Goal: Information Seeking & Learning: Learn about a topic

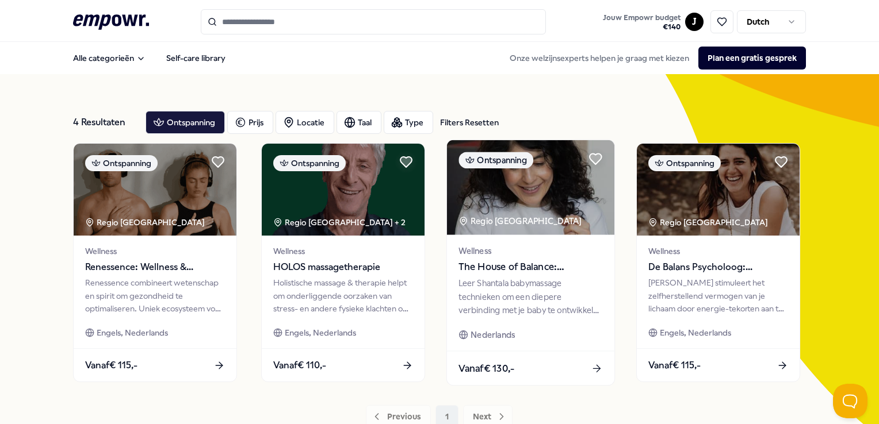
click at [510, 227] on div "Regio [GEOGRAPHIC_DATA]" at bounding box center [520, 221] width 125 height 13
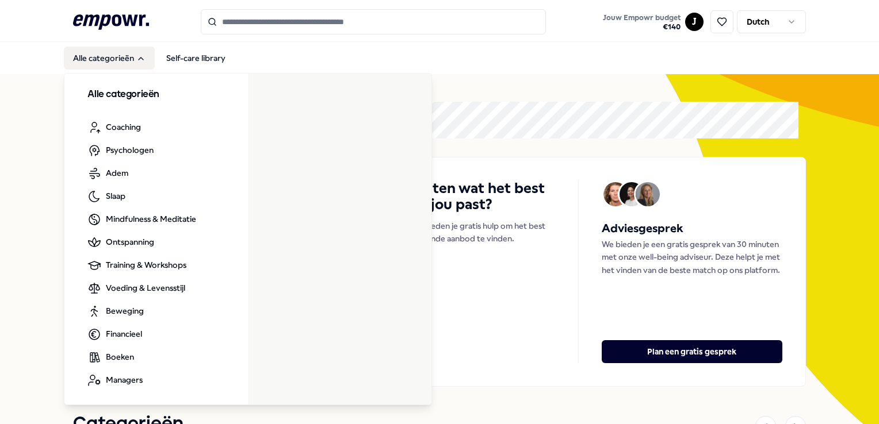
click at [111, 56] on button "Alle categorieën" at bounding box center [109, 58] width 91 height 23
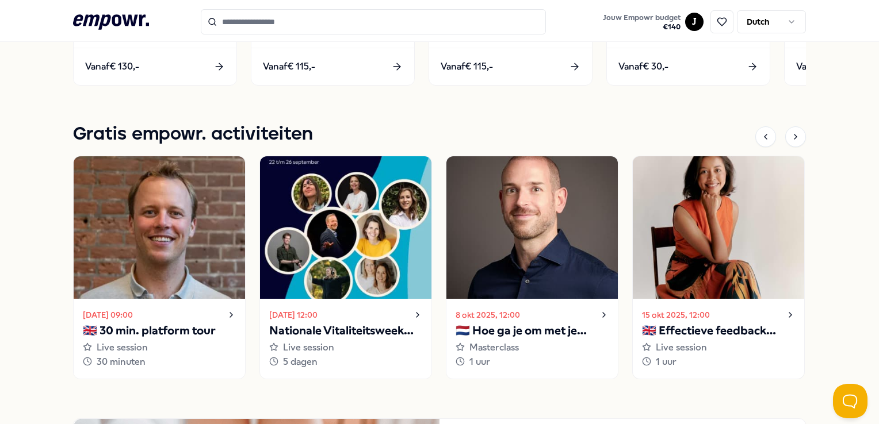
scroll to position [1048, 0]
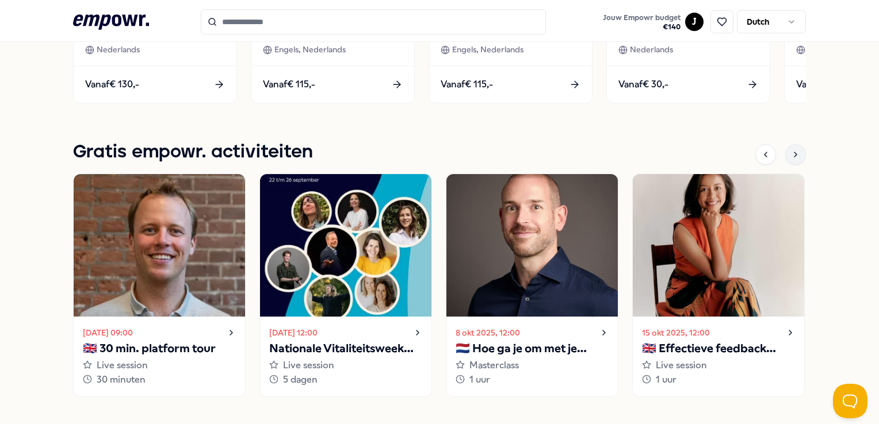
click at [791, 151] on icon at bounding box center [795, 154] width 9 height 9
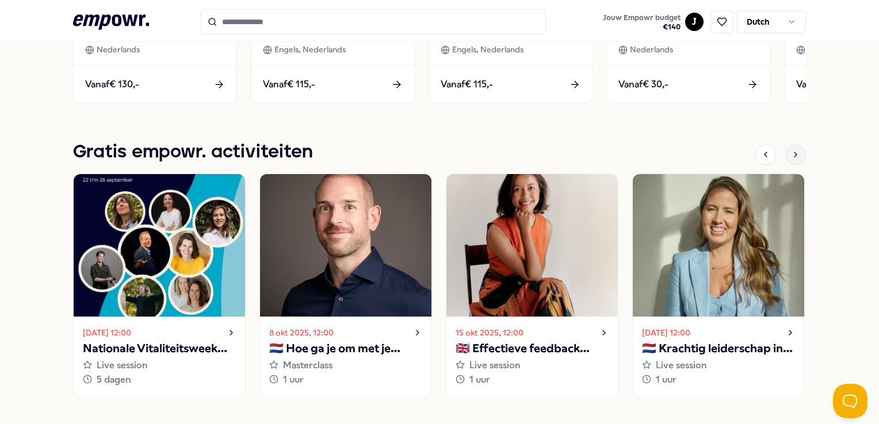
click at [791, 151] on icon at bounding box center [795, 154] width 9 height 9
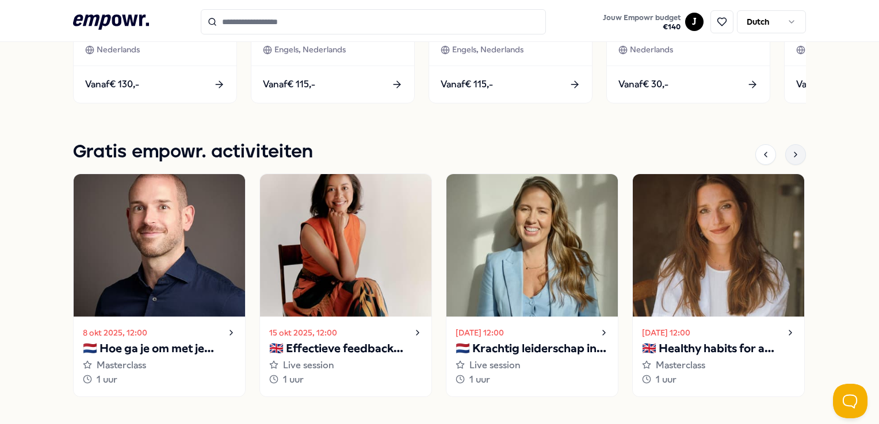
click at [791, 151] on icon at bounding box center [795, 154] width 9 height 9
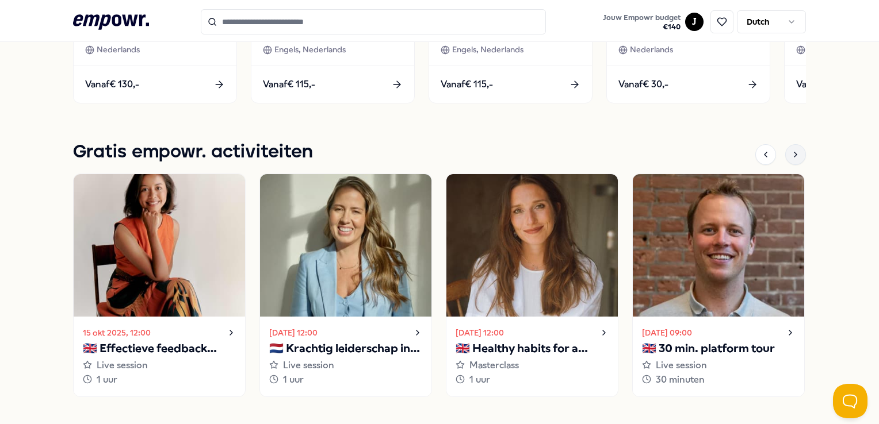
click at [791, 151] on icon at bounding box center [795, 154] width 9 height 9
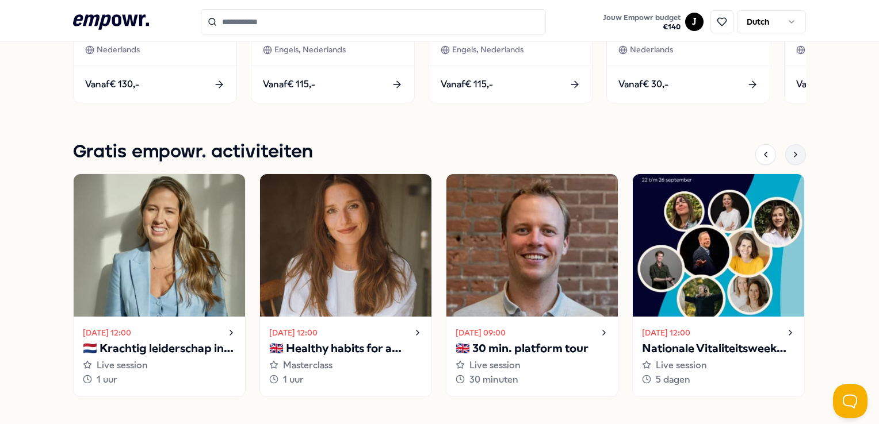
click at [791, 151] on icon at bounding box center [795, 154] width 9 height 9
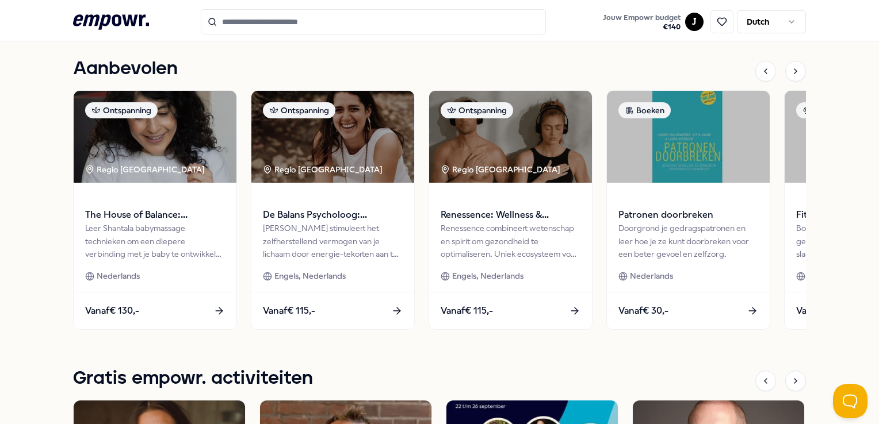
scroll to position [760, 0]
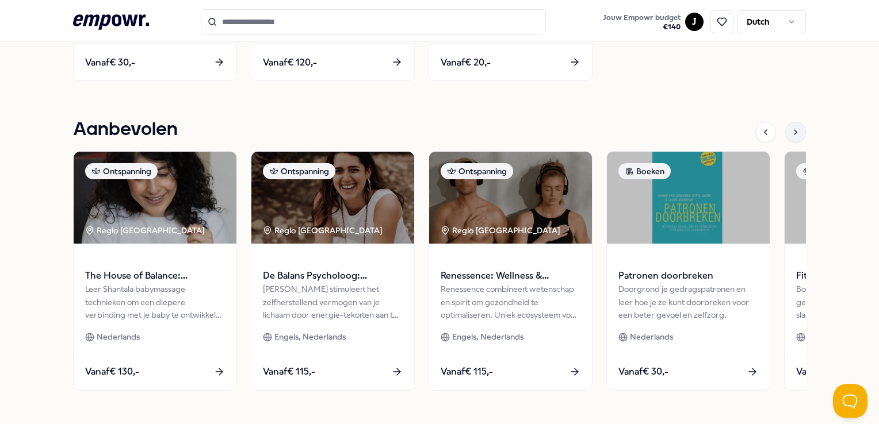
click at [791, 133] on icon at bounding box center [795, 132] width 9 height 9
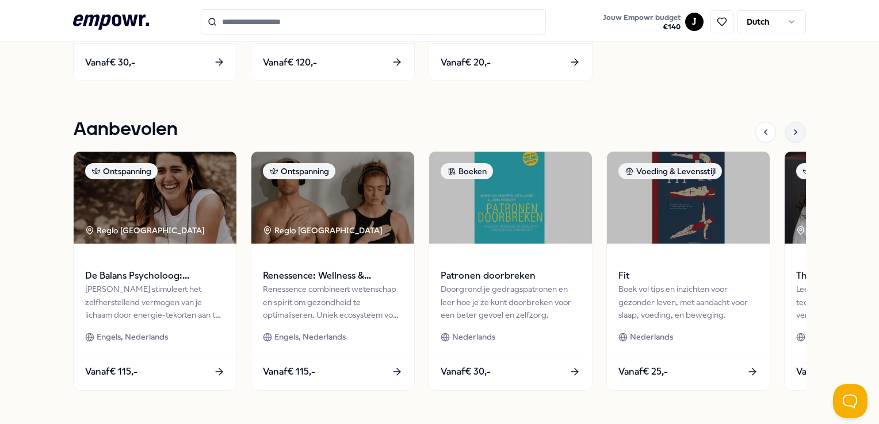
click at [791, 136] on icon at bounding box center [795, 132] width 9 height 9
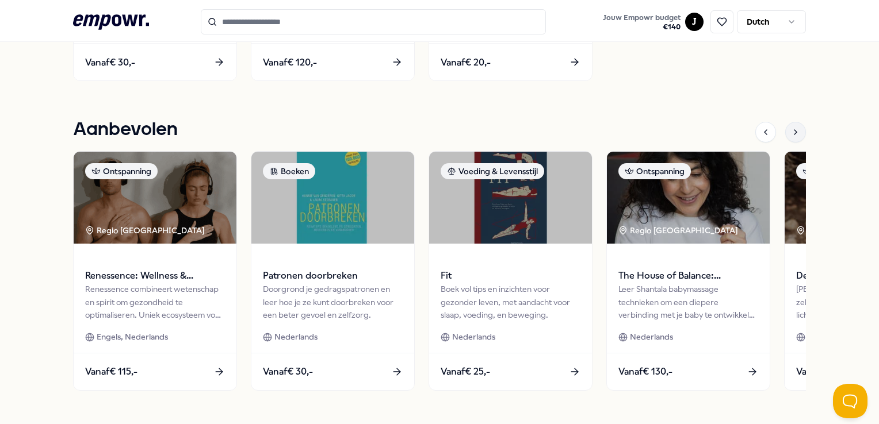
click at [791, 134] on icon at bounding box center [795, 132] width 9 height 9
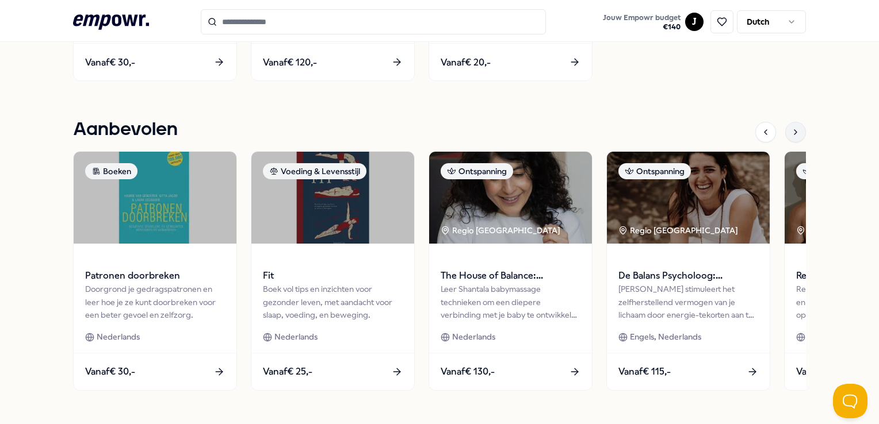
click at [791, 130] on icon at bounding box center [795, 132] width 9 height 9
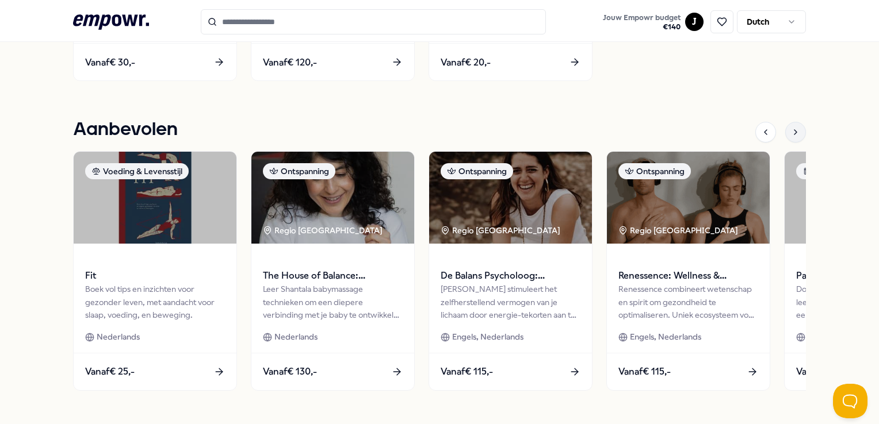
click at [791, 129] on icon at bounding box center [795, 132] width 9 height 9
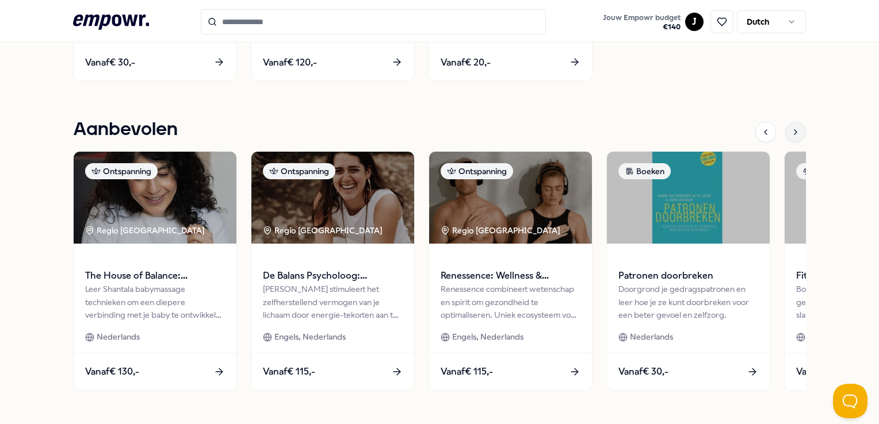
click at [791, 129] on icon at bounding box center [795, 132] width 9 height 9
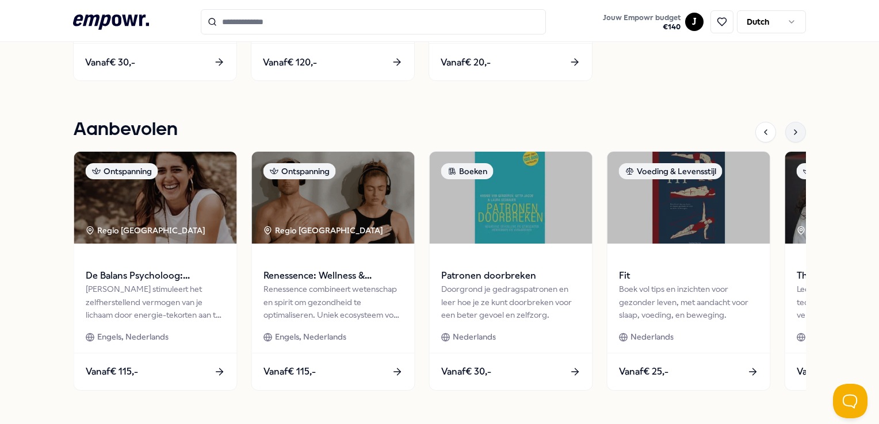
click at [791, 129] on icon at bounding box center [795, 132] width 9 height 9
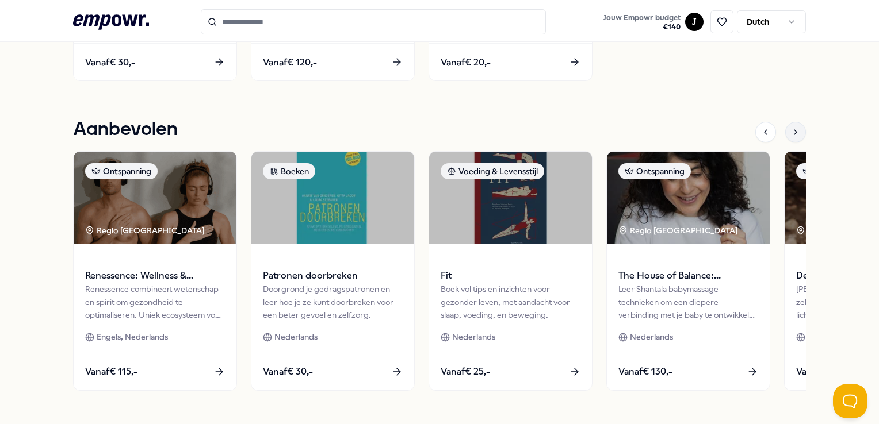
click at [791, 129] on icon at bounding box center [795, 132] width 9 height 9
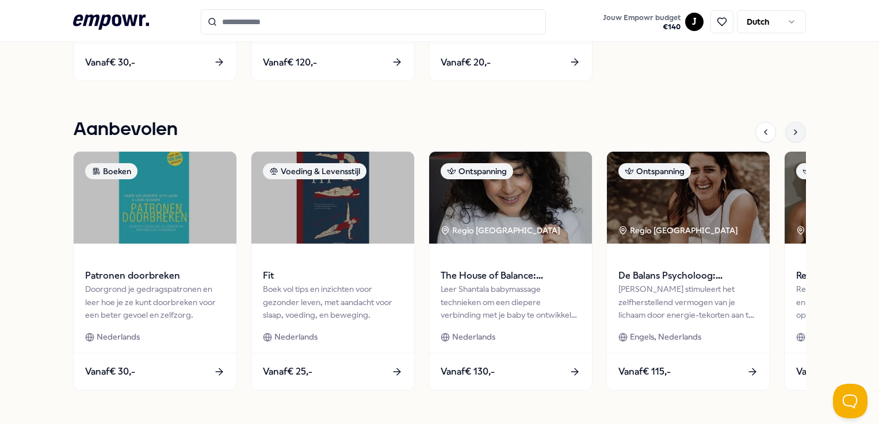
click at [791, 129] on icon at bounding box center [795, 132] width 9 height 9
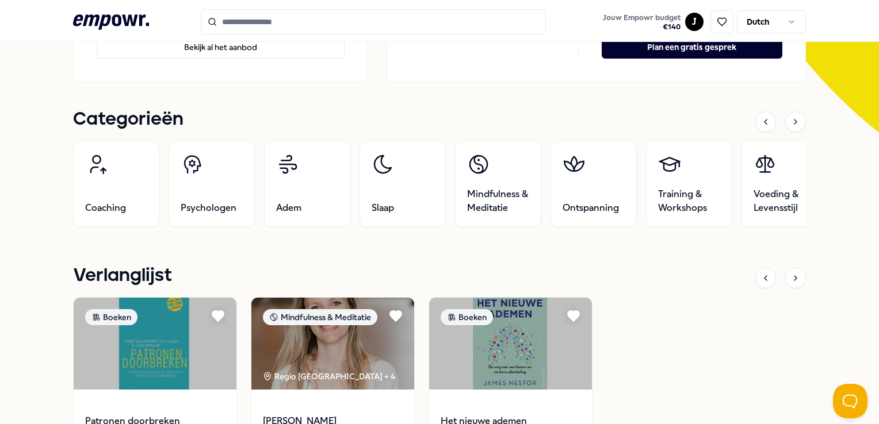
scroll to position [300, 0]
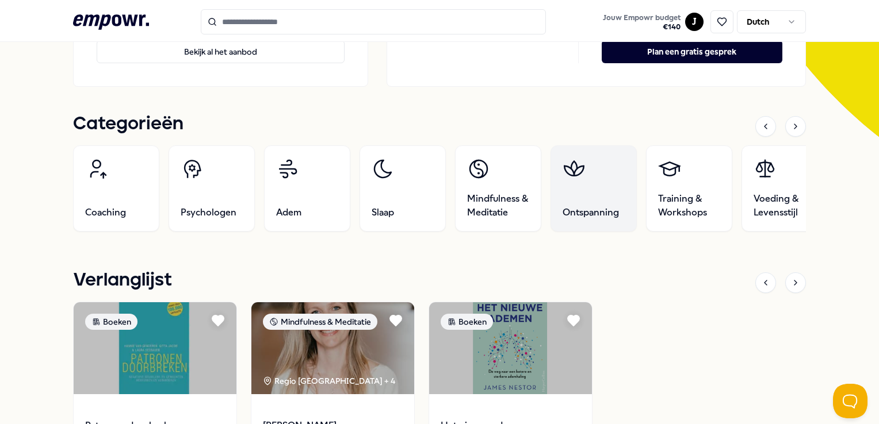
click at [600, 176] on link "Ontspanning" at bounding box center [593, 188] width 86 height 86
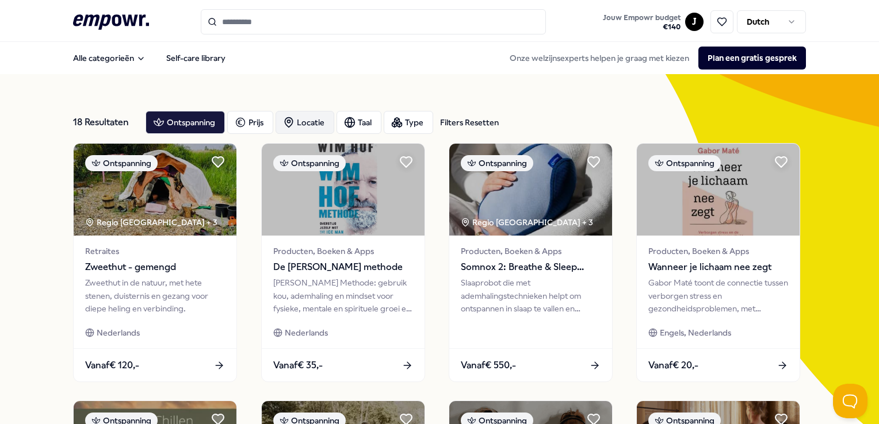
click at [311, 123] on div "Locatie" at bounding box center [304, 122] width 59 height 23
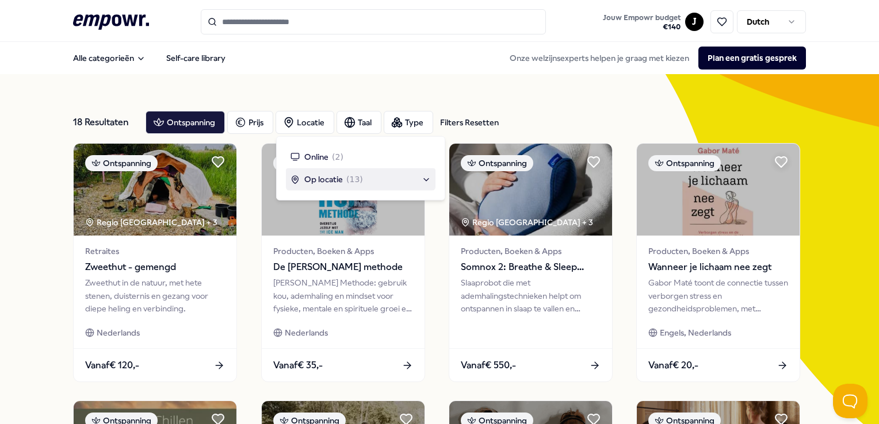
click at [330, 182] on span "Op locatie" at bounding box center [323, 179] width 39 height 13
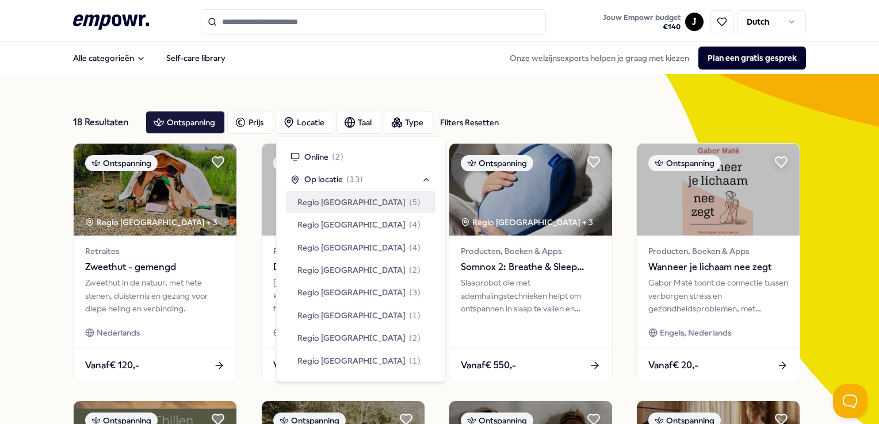
click at [348, 199] on span "Regio [GEOGRAPHIC_DATA]" at bounding box center [351, 202] width 108 height 13
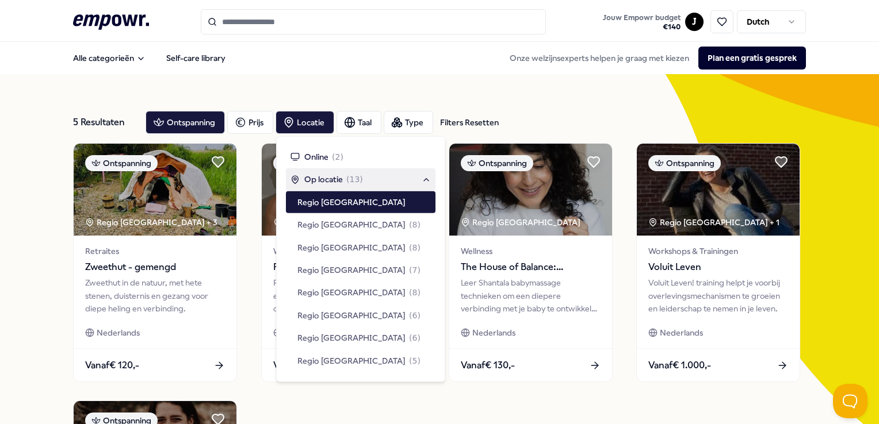
click at [830, 222] on div "5 Resultaten Filters Resetten Ontspanning Prijs Locatie Taal Type Filters Reset…" at bounding box center [439, 394] width 879 height 640
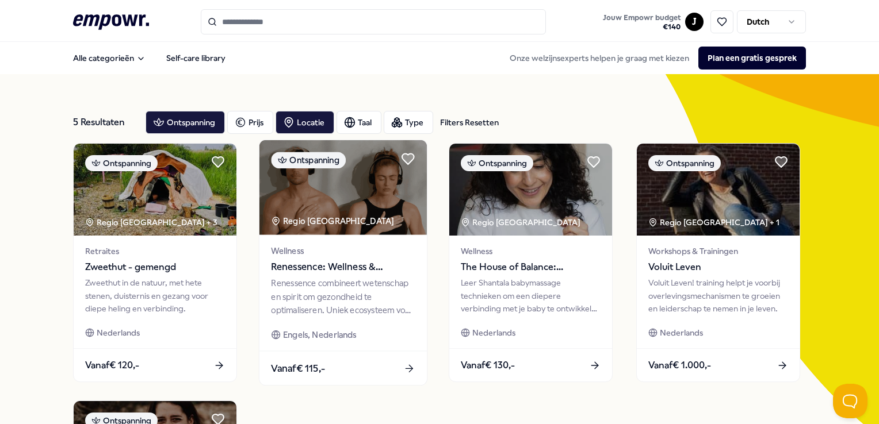
click at [378, 190] on img at bounding box center [342, 187] width 167 height 95
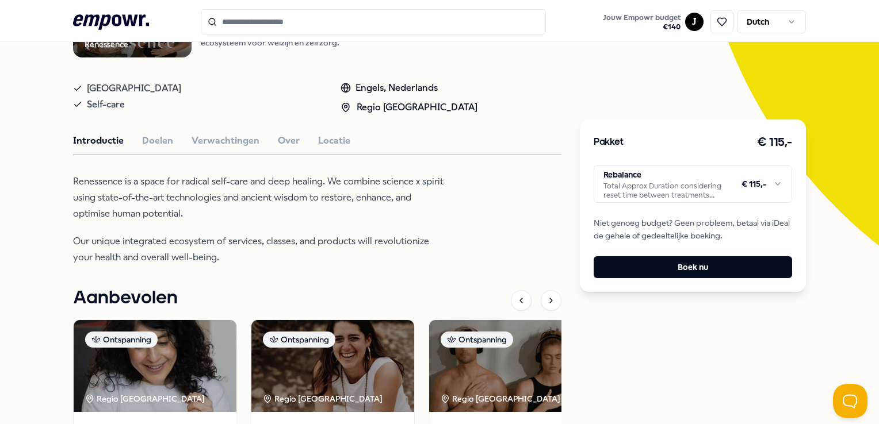
scroll to position [173, 0]
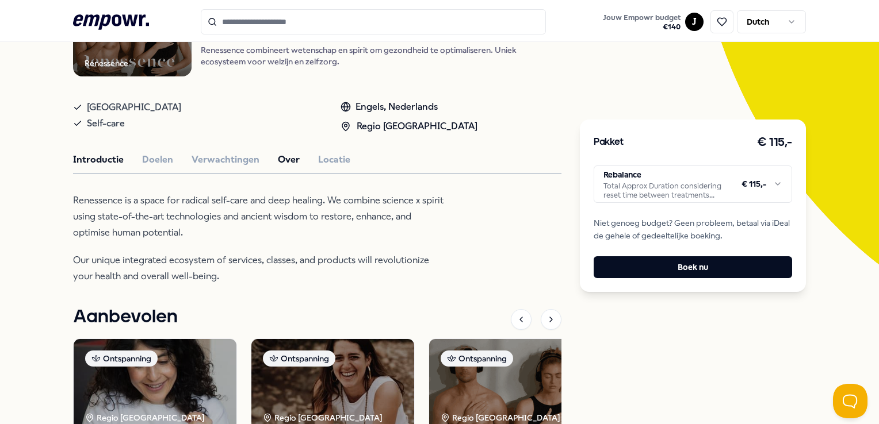
click at [285, 158] on button "Over" at bounding box center [289, 159] width 22 height 15
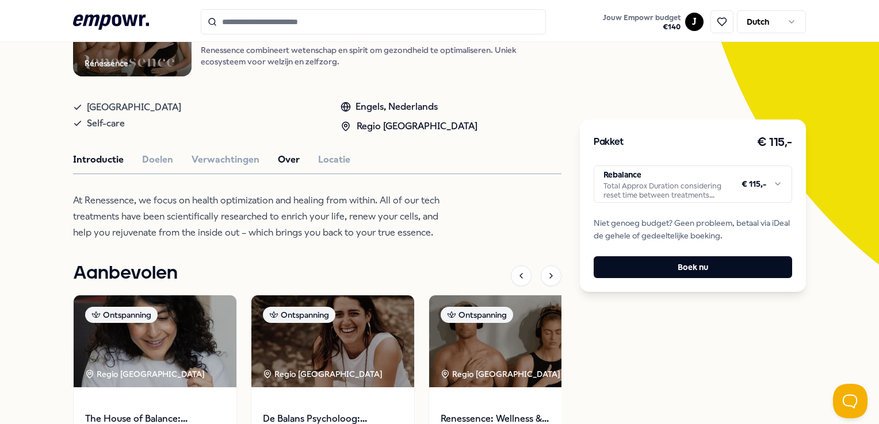
click at [92, 160] on button "Introductie" at bounding box center [98, 159] width 51 height 15
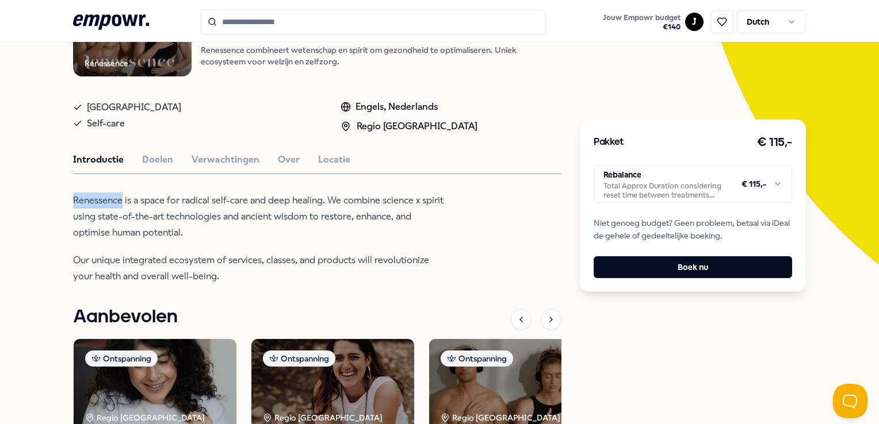
drag, startPoint x: 74, startPoint y: 198, endPoint x: 122, endPoint y: 202, distance: 48.5
click at [122, 202] on p "Renessence is a space for radical self-care and deep healing. We combine scienc…" at bounding box center [260, 217] width 374 height 48
drag, startPoint x: 122, startPoint y: 202, endPoint x: 101, endPoint y: 198, distance: 21.1
copy p "Renessence"
click at [163, 158] on button "Doelen" at bounding box center [157, 159] width 31 height 15
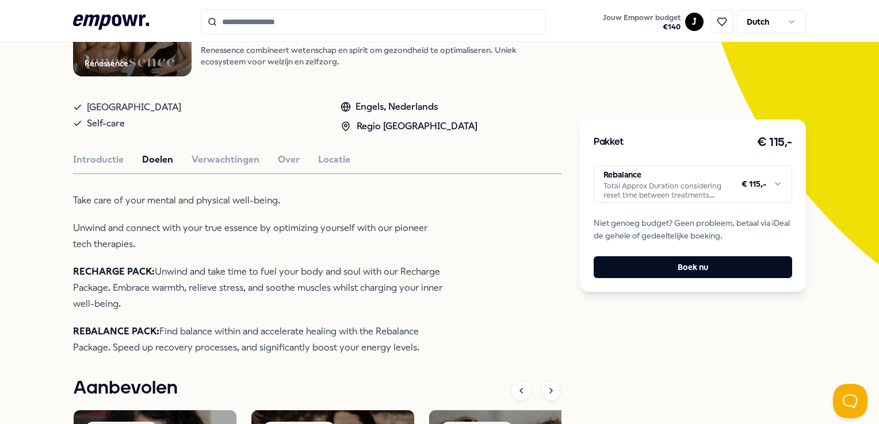
click at [765, 185] on html ".empowr-logo_svg__cls-1{fill:#03032f} Jouw Empowr budget € 140 J Dutch Alle cat…" at bounding box center [439, 212] width 879 height 424
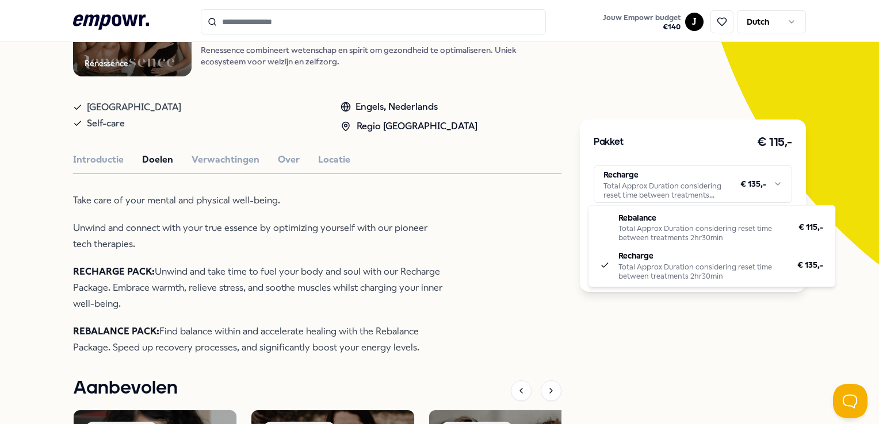
click at [607, 187] on html ".empowr-logo_svg__cls-1{fill:#03032f} Jouw Empowr budget € 140 J Dutch Alle cat…" at bounding box center [439, 212] width 879 height 424
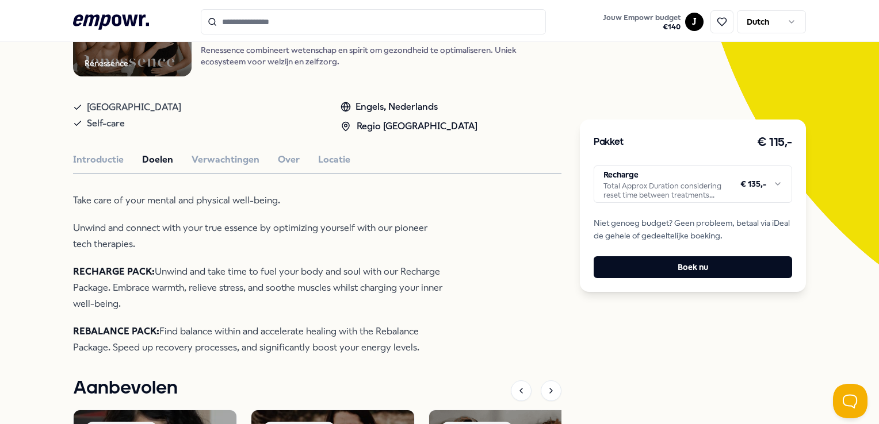
drag, startPoint x: 74, startPoint y: 266, endPoint x: 135, endPoint y: 304, distance: 71.8
click at [135, 304] on p "RECHARGE PACK: Unwind and take time to fuel your body and soul with our Recharg…" at bounding box center [260, 288] width 374 height 48
drag, startPoint x: 135, startPoint y: 304, endPoint x: 97, endPoint y: 282, distance: 43.3
copy p "RECHARGE PACK: Unwind and take time to fuel your body and soul with our Recharg…"
drag, startPoint x: 71, startPoint y: 328, endPoint x: 426, endPoint y: 350, distance: 355.5
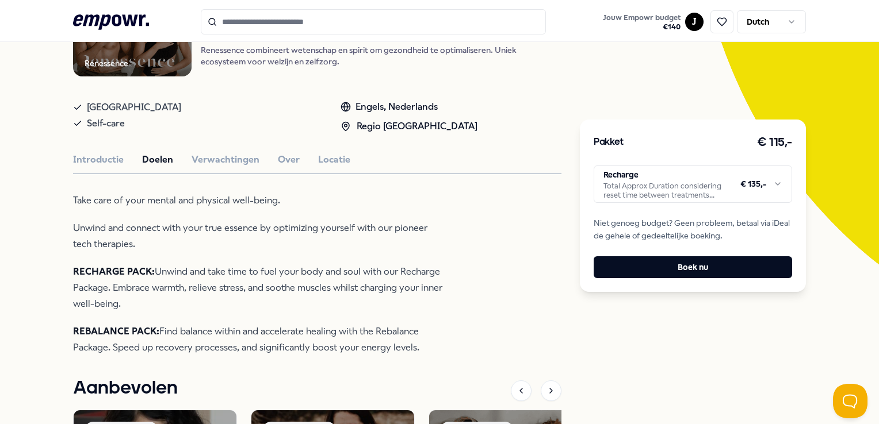
click at [426, 350] on div "Terug Renessence Ontspanning Renessence: Wellness & Mindfulness Renessence comb…" at bounding box center [439, 293] width 879 height 783
drag, startPoint x: 426, startPoint y: 350, endPoint x: 370, endPoint y: 336, distance: 57.0
copy p "REBALANCE PACK: Find balance within and accelerate healing with the Rebalance P…"
click at [98, 154] on button "Introductie" at bounding box center [98, 159] width 51 height 15
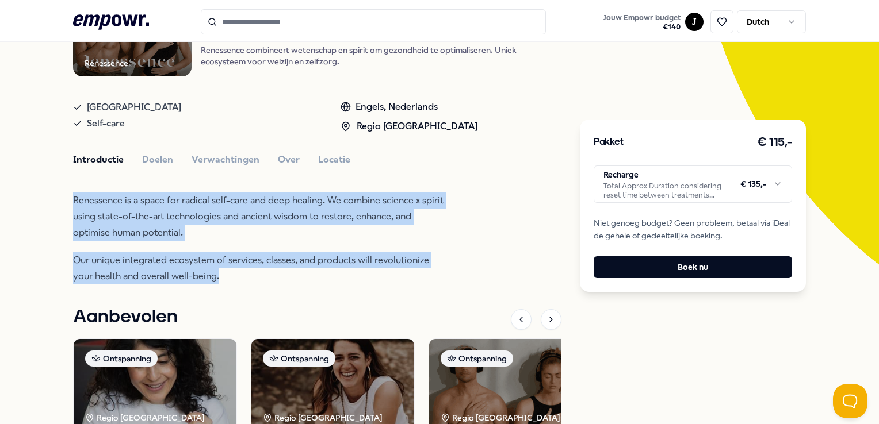
drag, startPoint x: 74, startPoint y: 197, endPoint x: 231, endPoint y: 276, distance: 175.9
click at [231, 276] on div "Renessence is a space for radical self-care and deep healing. We combine scienc…" at bounding box center [260, 239] width 374 height 92
drag, startPoint x: 231, startPoint y: 276, endPoint x: 174, endPoint y: 213, distance: 85.1
copy div "Renessence is a space for radical self-care and deep healing. We combine scienc…"
click at [328, 162] on button "Locatie" at bounding box center [334, 159] width 32 height 15
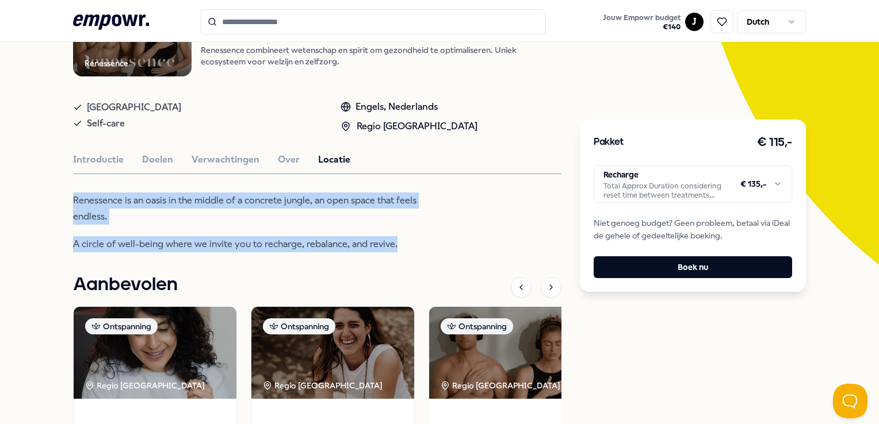
drag, startPoint x: 74, startPoint y: 197, endPoint x: 404, endPoint y: 239, distance: 332.7
click at [404, 239] on div "Renessence is an oasis in the middle of a concrete jungle, an open space that f…" at bounding box center [260, 223] width 374 height 60
drag, startPoint x: 404, startPoint y: 239, endPoint x: 314, endPoint y: 200, distance: 98.1
copy div "Renessence is an oasis in the middle of a concrete jungle, an open space that f…"
click at [229, 152] on button "Verwachtingen" at bounding box center [225, 159] width 68 height 15
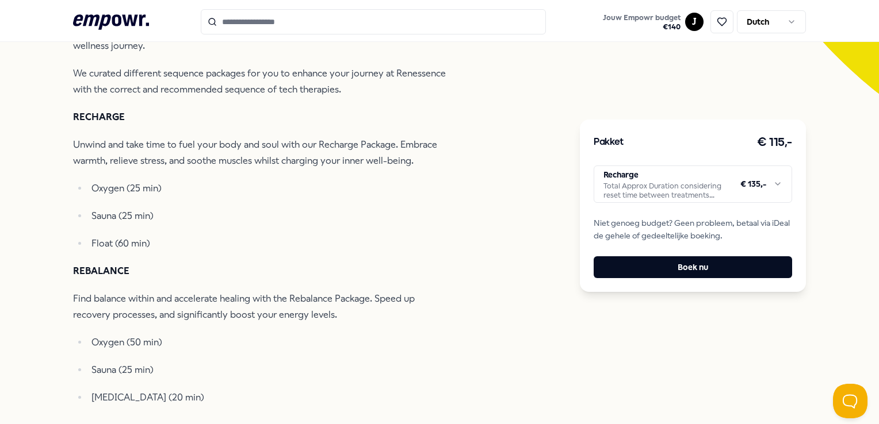
scroll to position [345, 0]
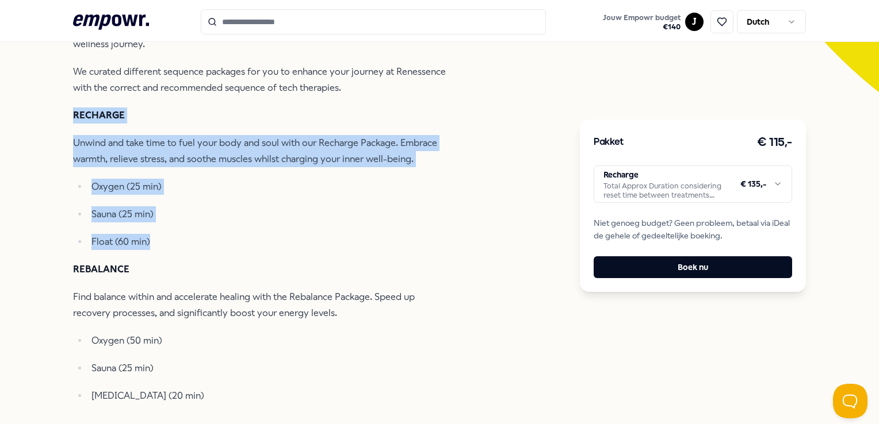
drag, startPoint x: 73, startPoint y: 114, endPoint x: 197, endPoint y: 235, distance: 173.2
click at [197, 235] on div "We invite you to disconnect from the outside world and fully immerse yourself i…" at bounding box center [260, 212] width 374 height 384
copy div "RECHARGE Unwind and take time to fuel your body and soul with our Recharge Pack…"
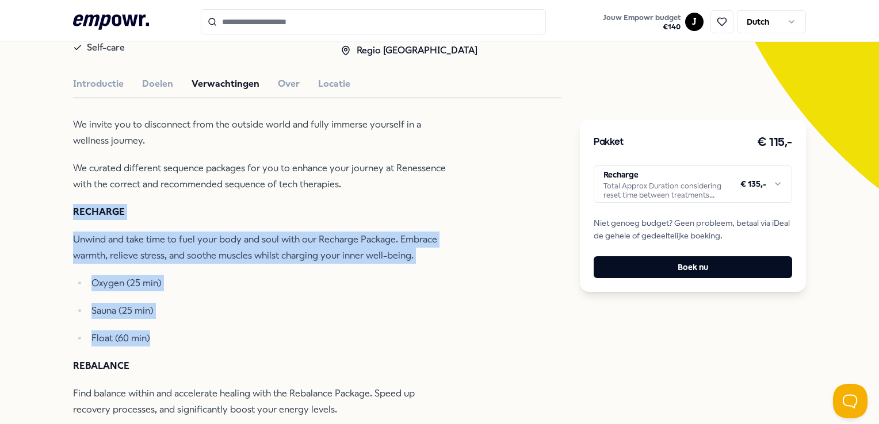
scroll to position [191, 0]
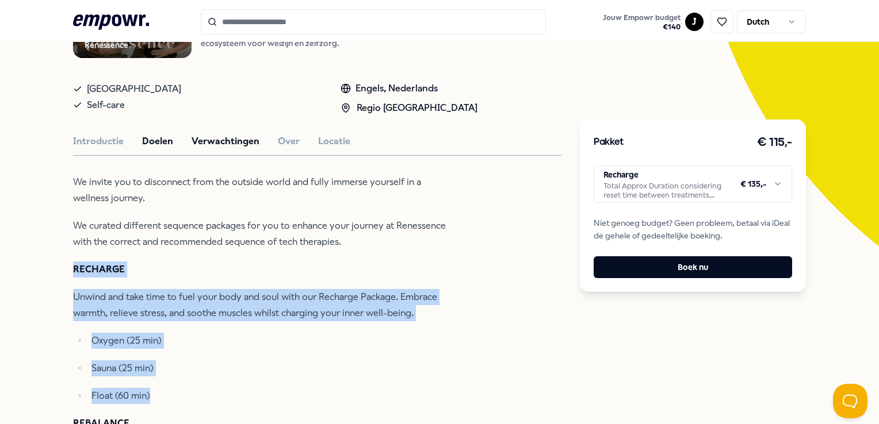
click at [153, 139] on button "Doelen" at bounding box center [157, 141] width 31 height 15
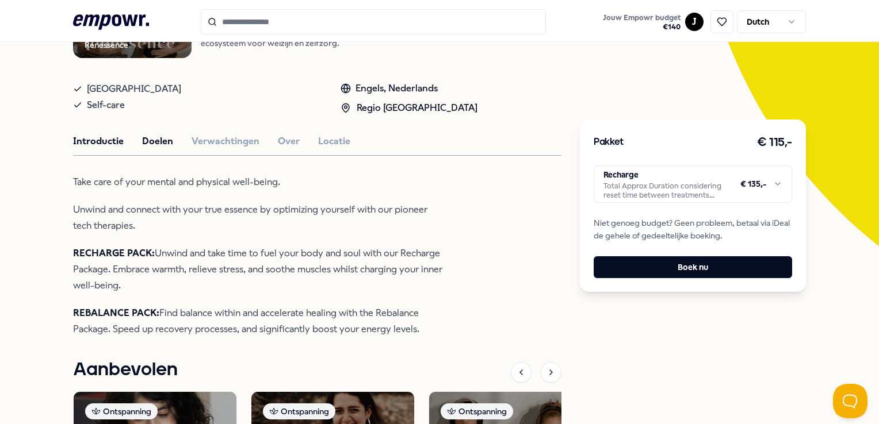
click at [85, 134] on button "Introductie" at bounding box center [98, 141] width 51 height 15
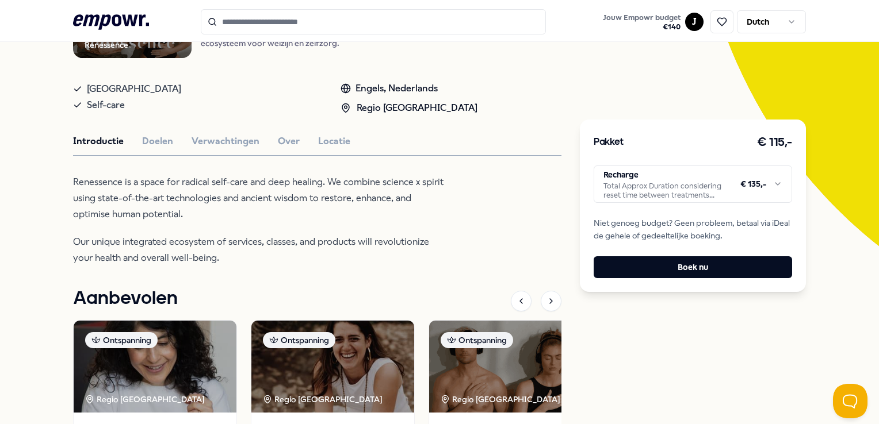
click at [342, 89] on icon at bounding box center [345, 89] width 9 height 0
click at [369, 84] on div "Engels, Nederlands" at bounding box center [408, 88] width 137 height 15
click at [372, 86] on div "Engels, Nederlands" at bounding box center [408, 88] width 137 height 15
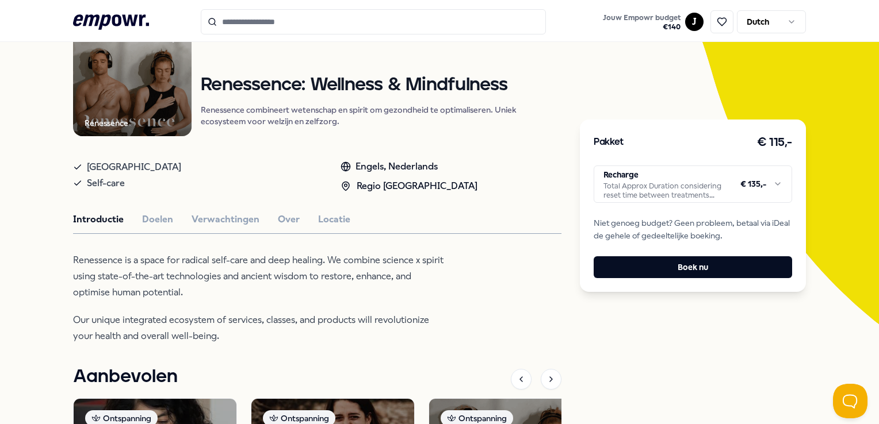
scroll to position [0, 0]
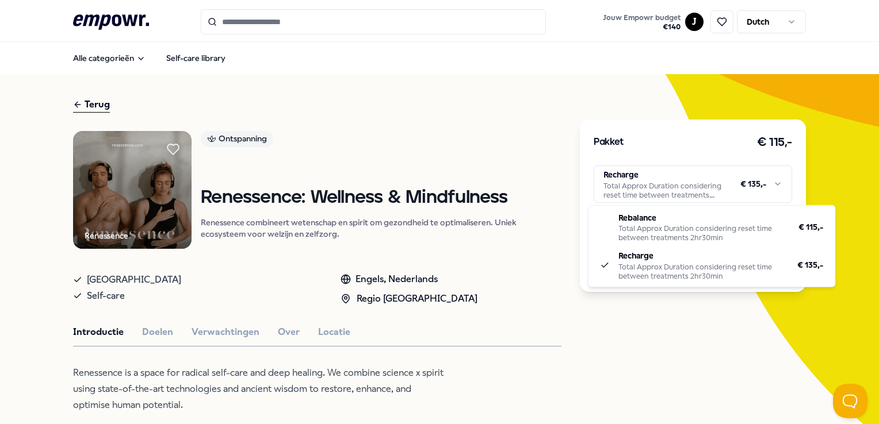
click at [694, 189] on html ".empowr-logo_svg__cls-1{fill:#03032f} Jouw Empowr budget € 140 J Dutch Alle cat…" at bounding box center [439, 212] width 879 height 424
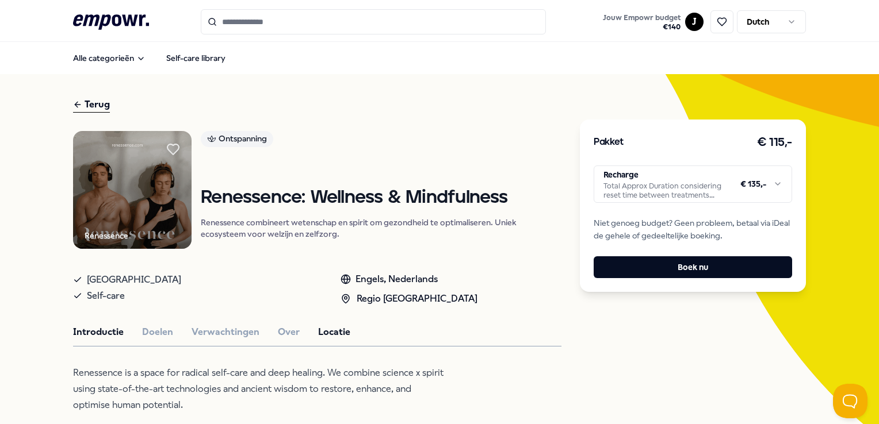
click at [329, 332] on button "Locatie" at bounding box center [334, 332] width 32 height 15
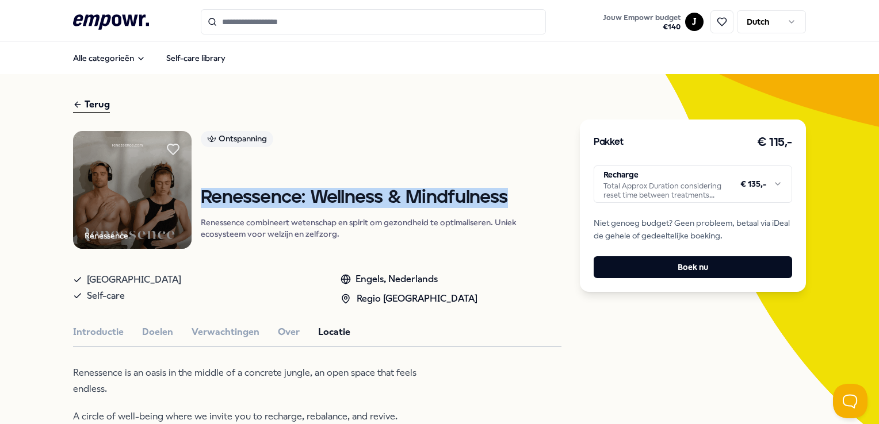
drag, startPoint x: 202, startPoint y: 196, endPoint x: 511, endPoint y: 172, distance: 309.7
click at [511, 172] on div "Ontspanning Renessence: Wellness & Mindfulness Renessence combineert wetenschap…" at bounding box center [381, 190] width 361 height 118
drag, startPoint x: 511, startPoint y: 172, endPoint x: 463, endPoint y: 196, distance: 53.2
copy h1 "Renessence: Wellness & Mindfulness"
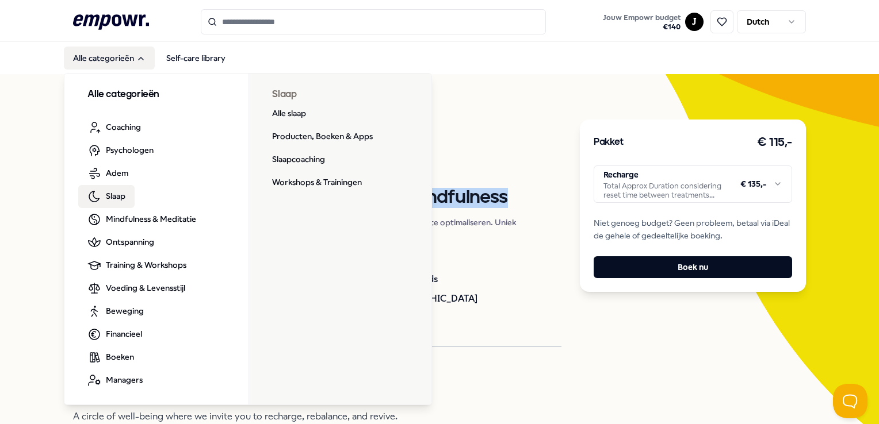
click at [112, 191] on span "Slaap" at bounding box center [116, 196] width 20 height 13
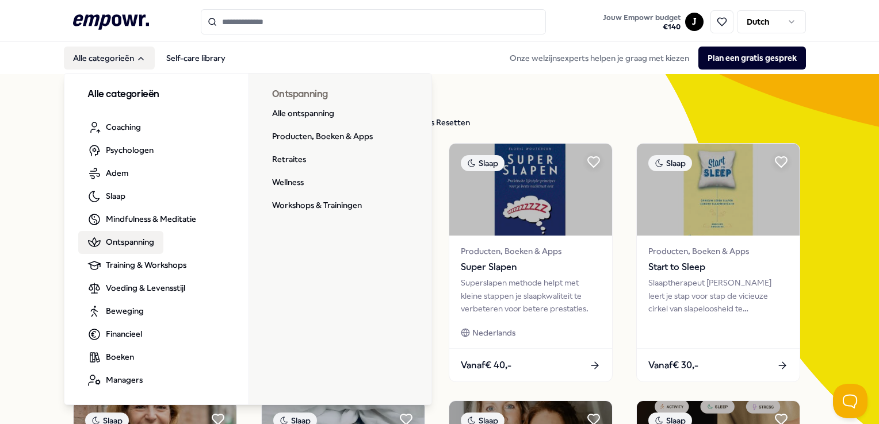
click at [132, 245] on span "Ontspanning" at bounding box center [130, 242] width 48 height 13
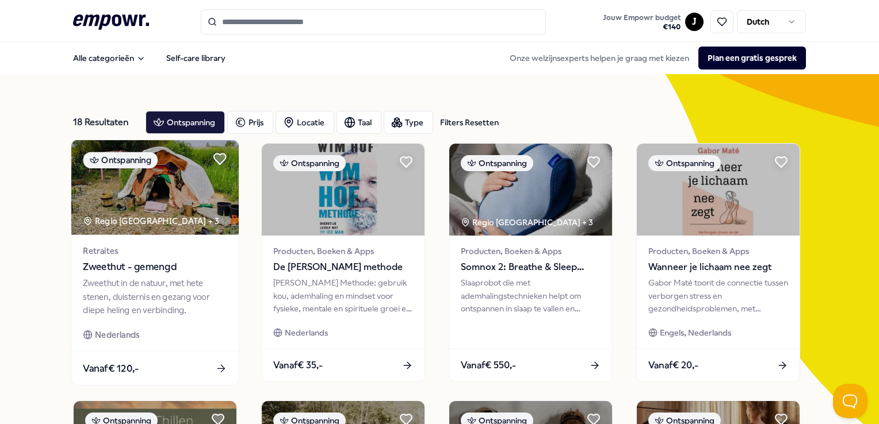
click at [189, 196] on img at bounding box center [154, 187] width 167 height 95
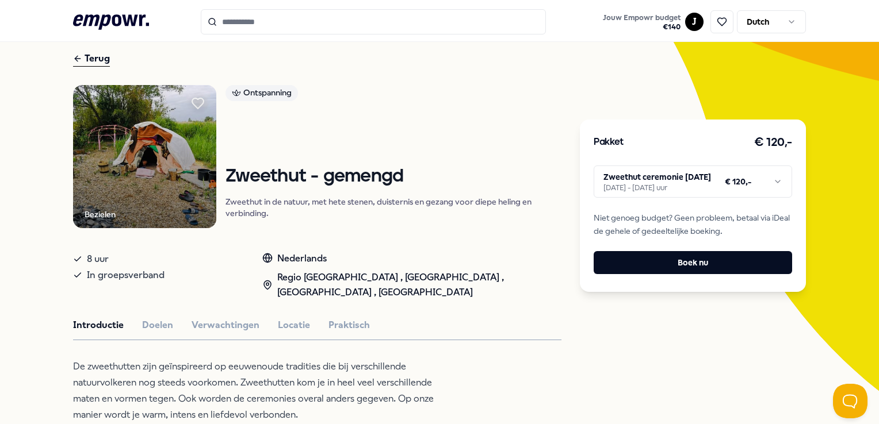
scroll to position [115, 0]
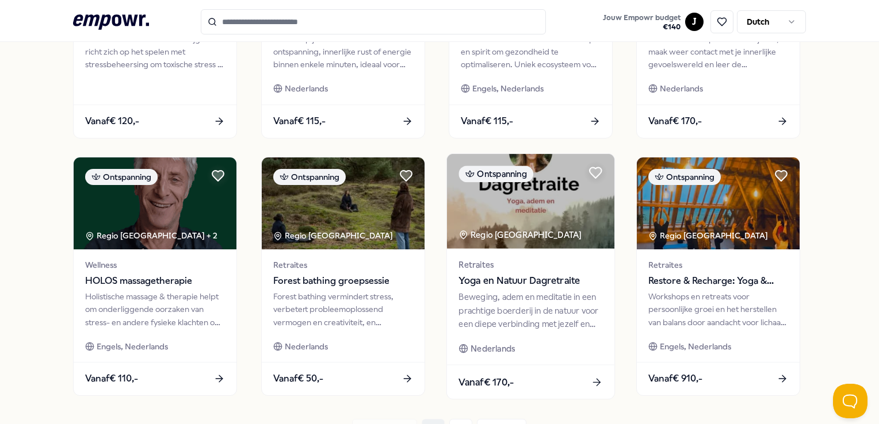
scroll to position [575, 0]
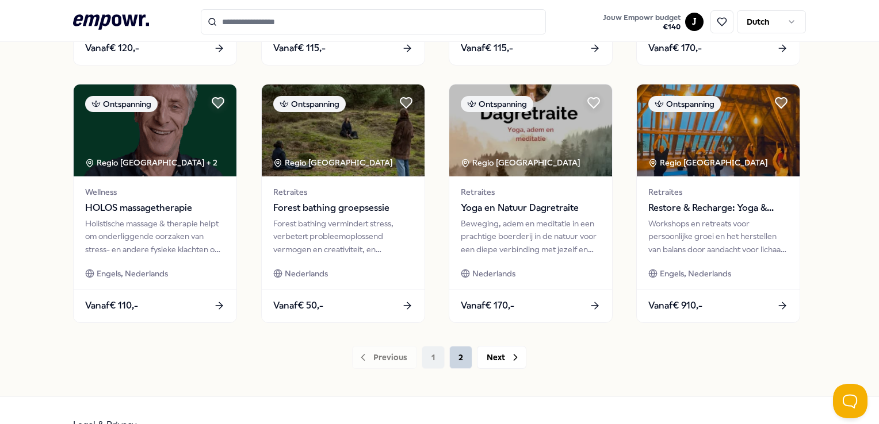
click at [455, 355] on button "2" at bounding box center [460, 357] width 23 height 23
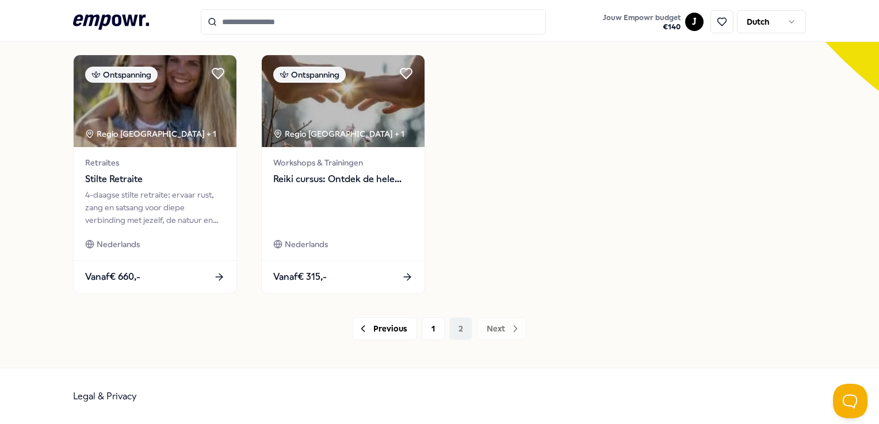
scroll to position [346, 0]
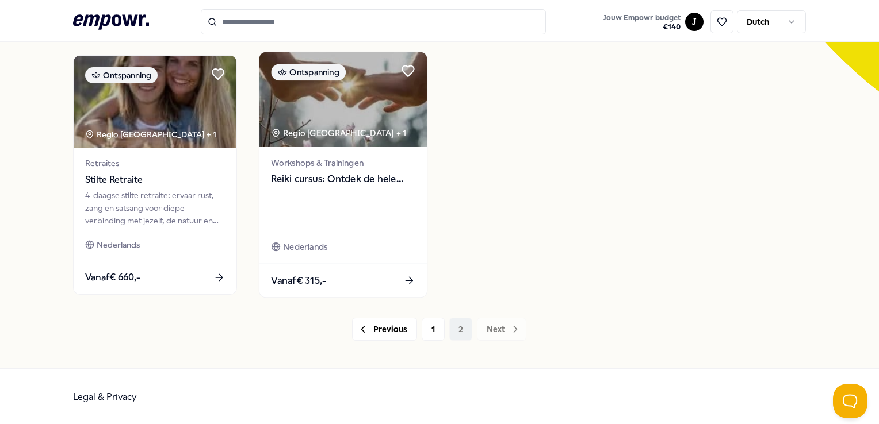
click at [371, 139] on img at bounding box center [342, 99] width 167 height 95
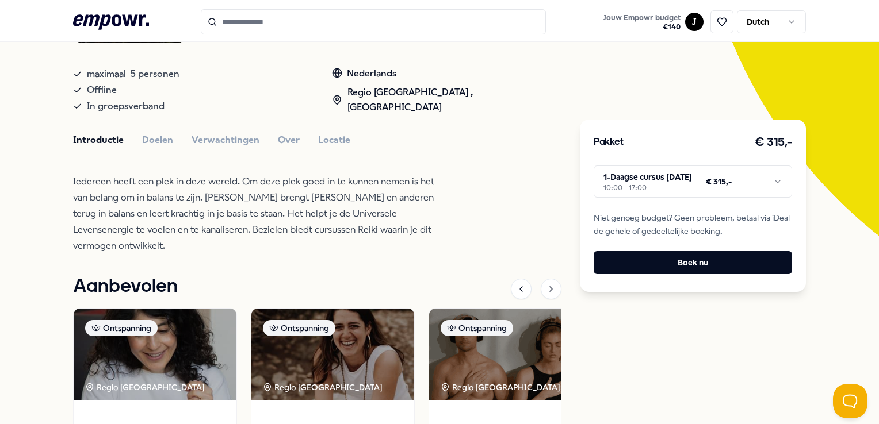
scroll to position [131, 0]
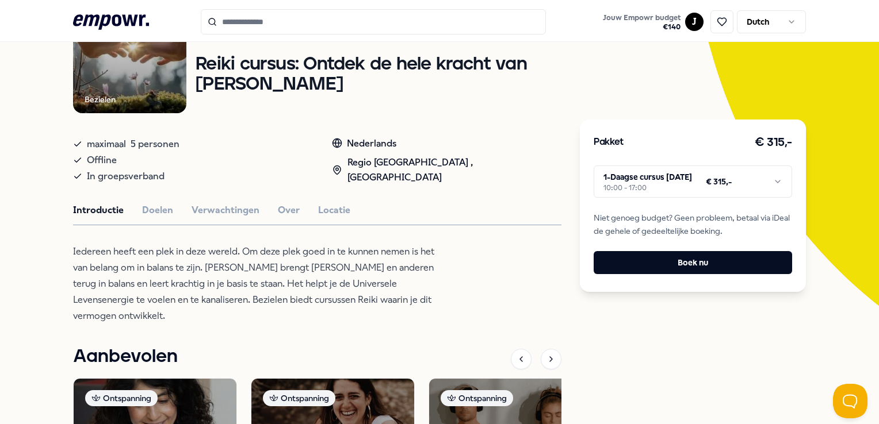
click at [656, 181] on html ".empowr-logo_svg__cls-1{fill:#03032f} Jouw Empowr budget € 140 J Dutch Alle cat…" at bounding box center [439, 212] width 879 height 424
click at [769, 175] on html ".empowr-logo_svg__cls-1{fill:#03032f} Jouw Empowr budget € 140 J Dutch Alle cat…" at bounding box center [439, 212] width 879 height 424
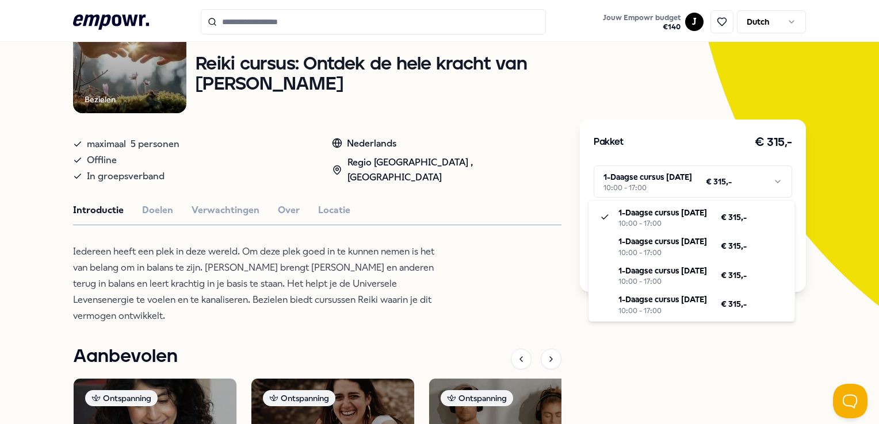
click at [620, 368] on html ".empowr-logo_svg__cls-1{fill:#03032f} Jouw Empowr budget € 140 J Dutch Alle cat…" at bounding box center [439, 212] width 879 height 424
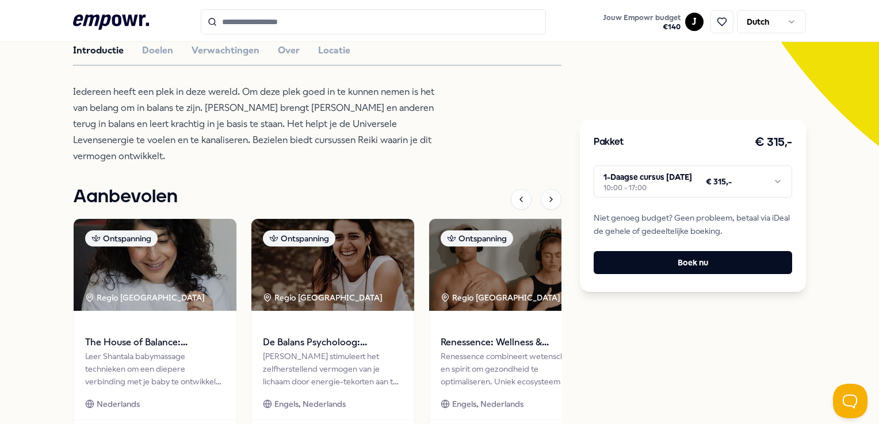
scroll to position [361, 0]
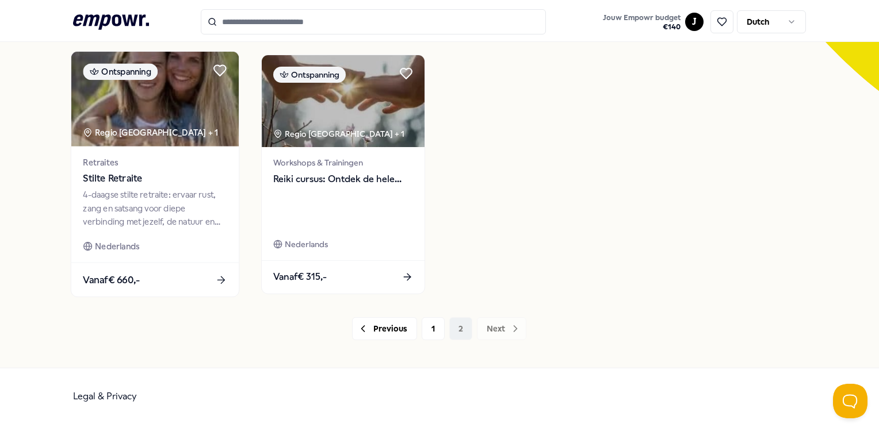
scroll to position [346, 0]
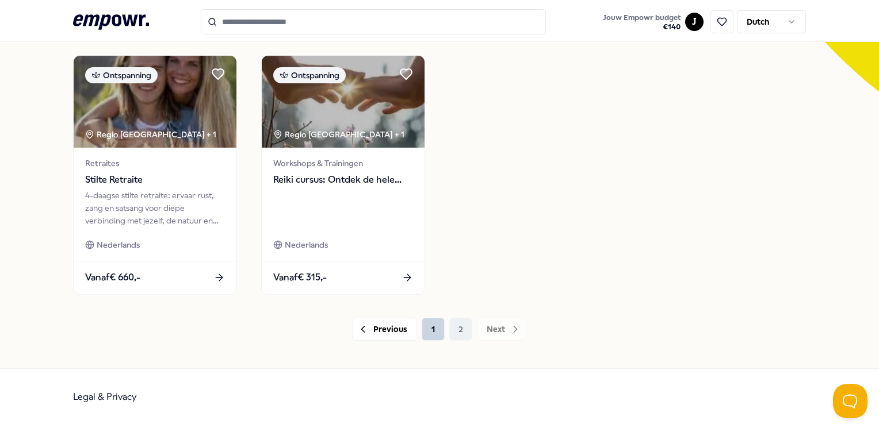
click at [427, 331] on button "1" at bounding box center [433, 329] width 23 height 23
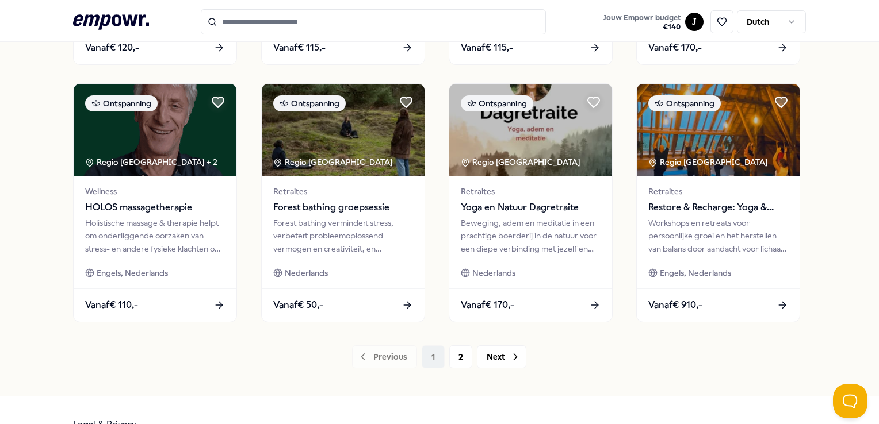
scroll to position [603, 0]
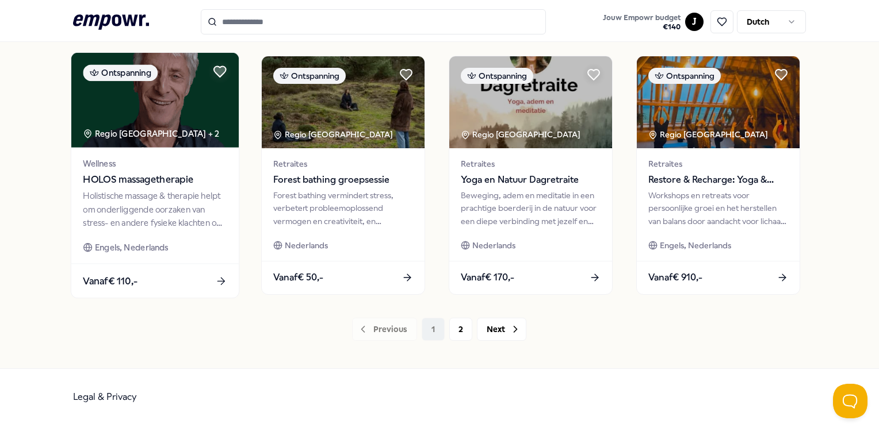
click at [131, 282] on span "Vanaf € 110,-" at bounding box center [110, 280] width 55 height 15
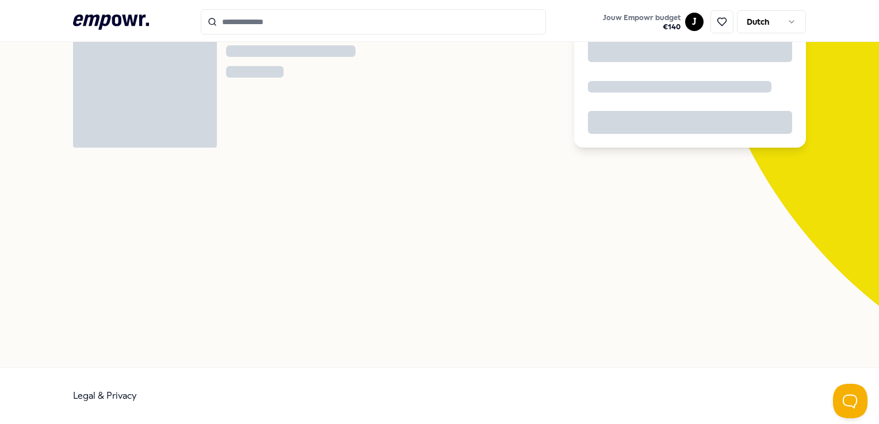
scroll to position [74, 0]
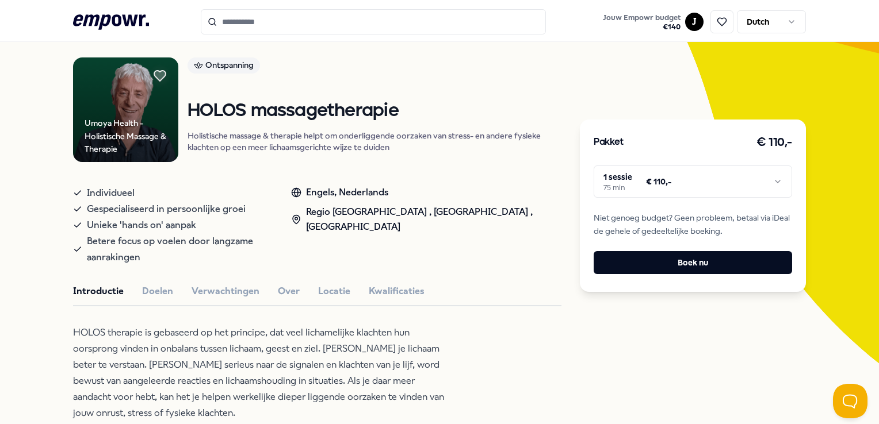
click at [754, 183] on html ".empowr-logo_svg__cls-1{fill:#03032f} Jouw Empowr budget € 140 J Dutch Alle cat…" at bounding box center [439, 212] width 879 height 424
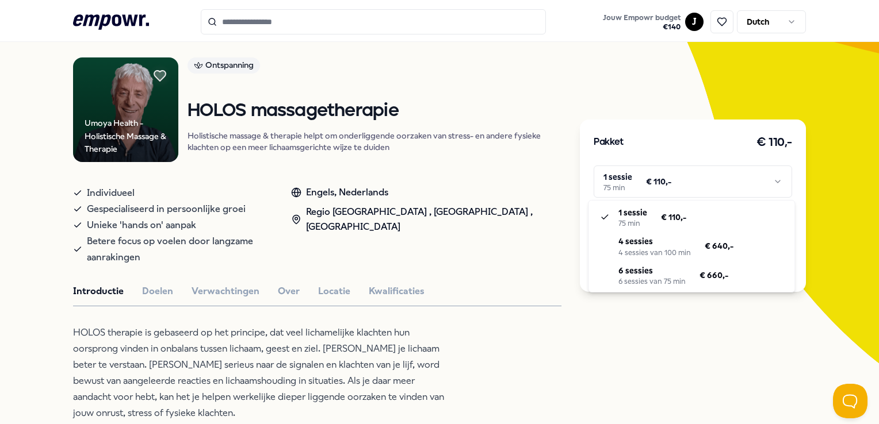
click at [523, 84] on html ".empowr-logo_svg__cls-1{fill:#03032f} Jouw Empowr budget € 140 J Dutch Alle cat…" at bounding box center [439, 212] width 879 height 424
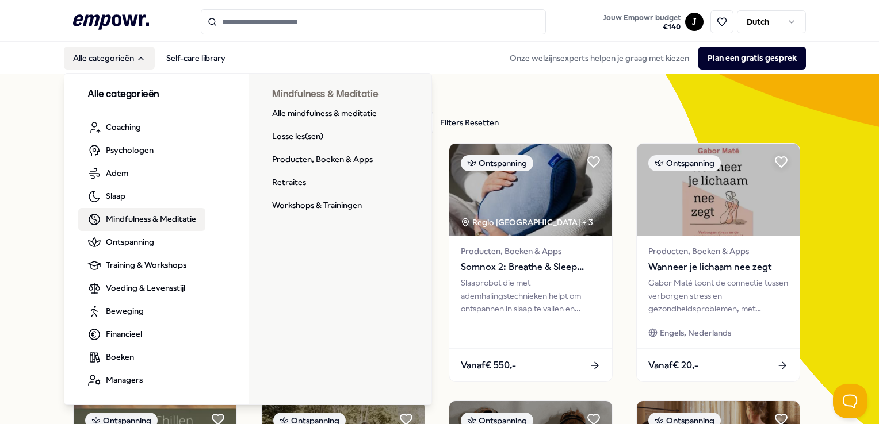
click at [154, 215] on span "Mindfulness & Meditatie" at bounding box center [151, 219] width 90 height 13
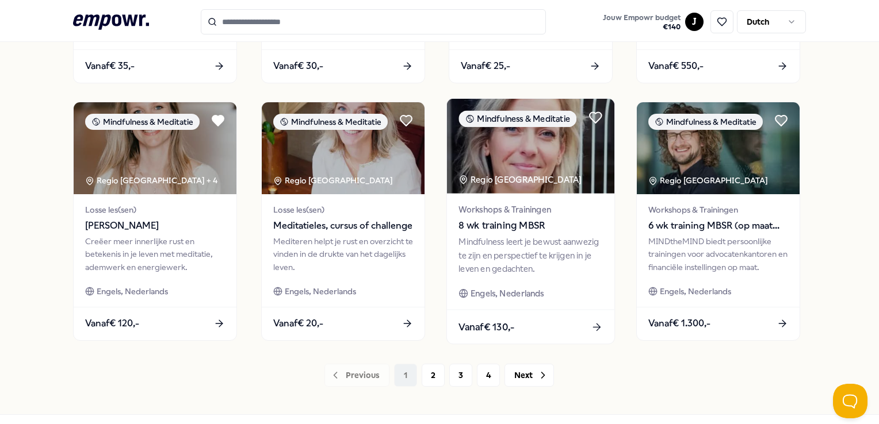
scroll to position [603, 0]
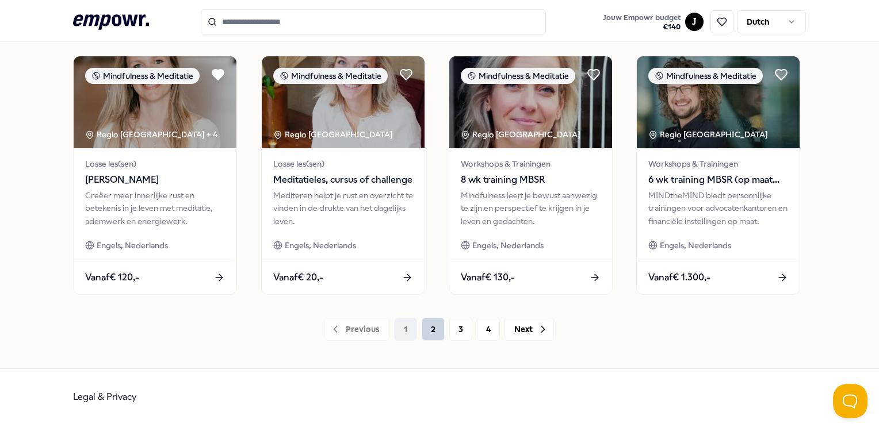
click at [430, 333] on button "2" at bounding box center [433, 329] width 23 height 23
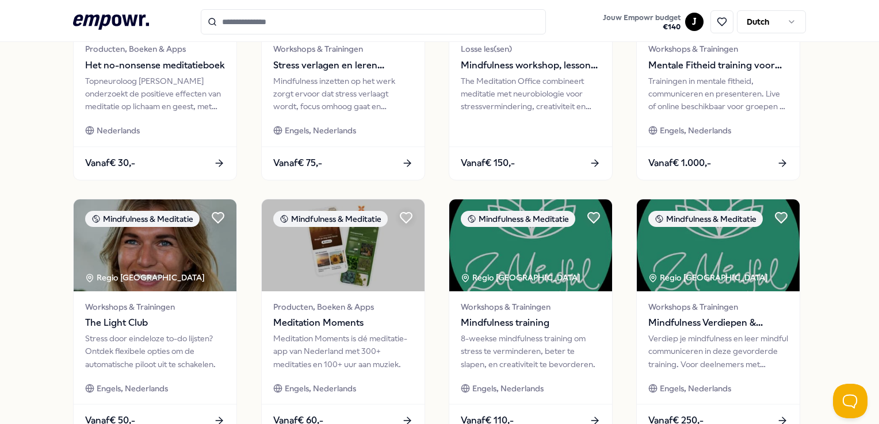
scroll to position [575, 0]
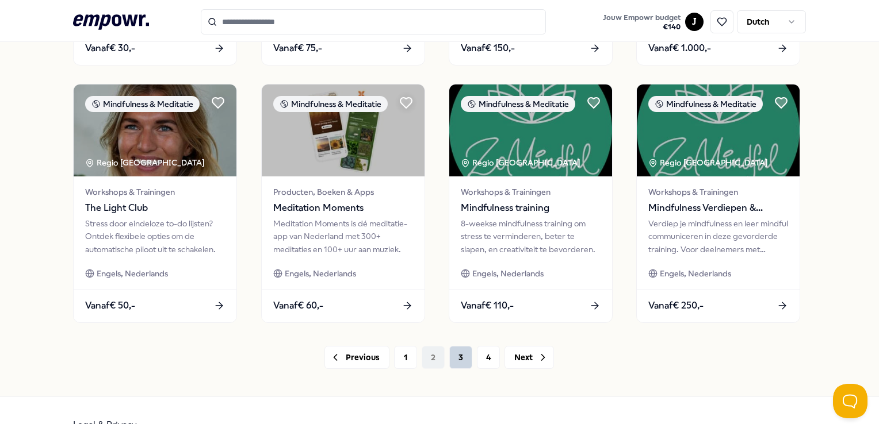
click at [458, 355] on button "3" at bounding box center [460, 357] width 23 height 23
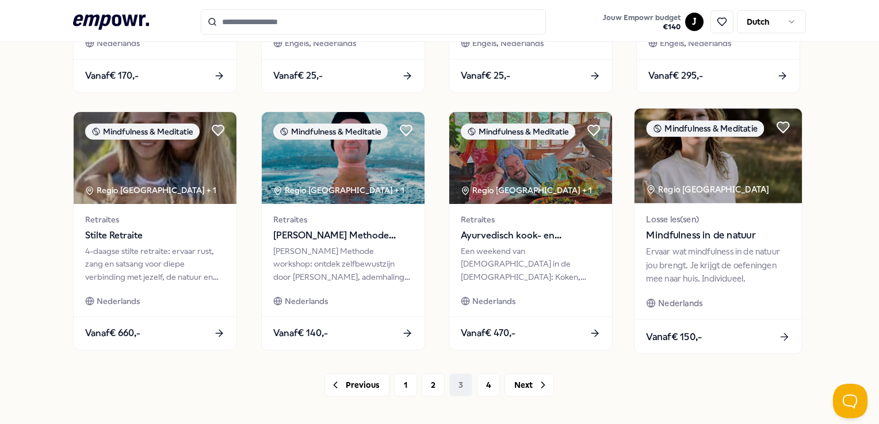
scroll to position [603, 0]
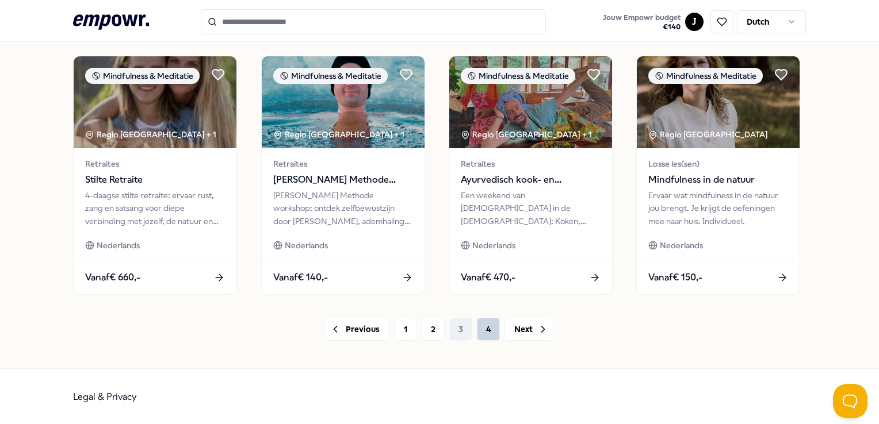
click at [482, 332] on button "4" at bounding box center [488, 329] width 23 height 23
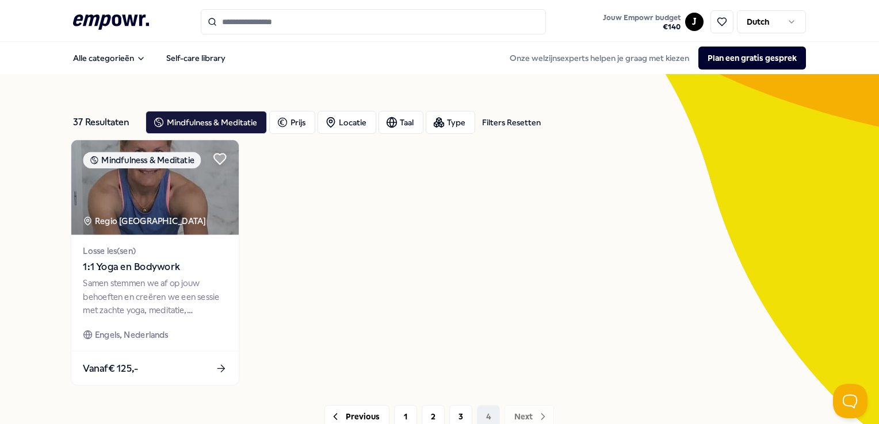
click at [147, 271] on span "1:1 Yoga en Bodywork" at bounding box center [155, 267] width 144 height 15
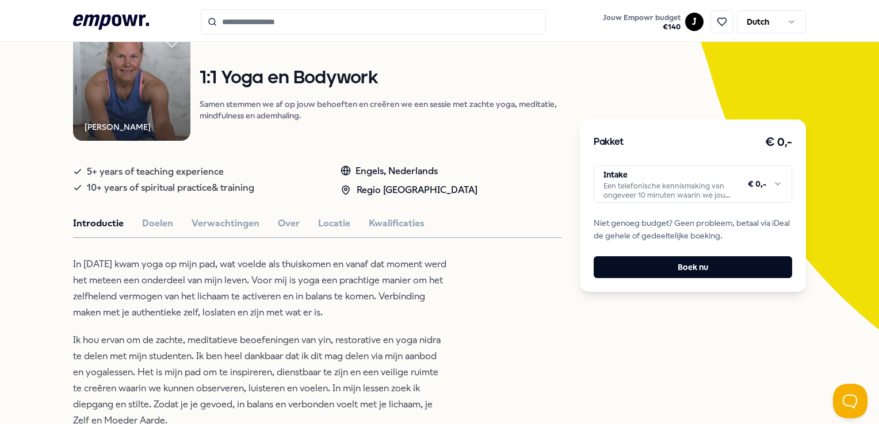
scroll to position [115, 0]
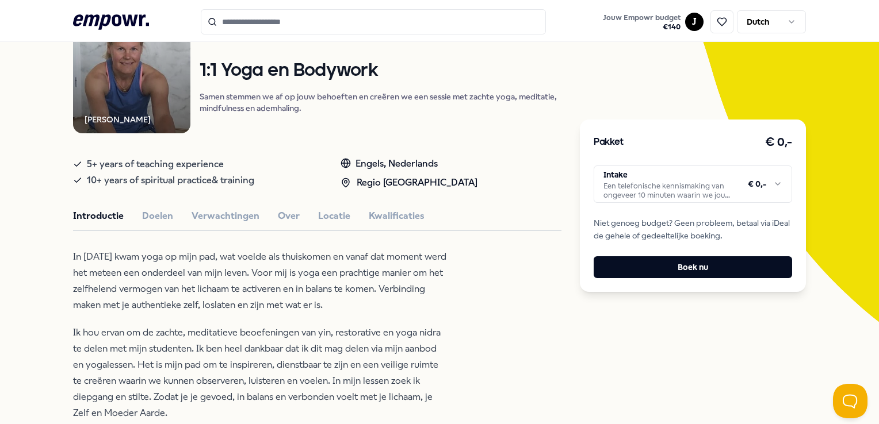
click at [742, 182] on html ".empowr-logo_svg__cls-1{fill:#03032f} Jouw Empowr budget € 140 J Dutch Alle cat…" at bounding box center [439, 212] width 879 height 424
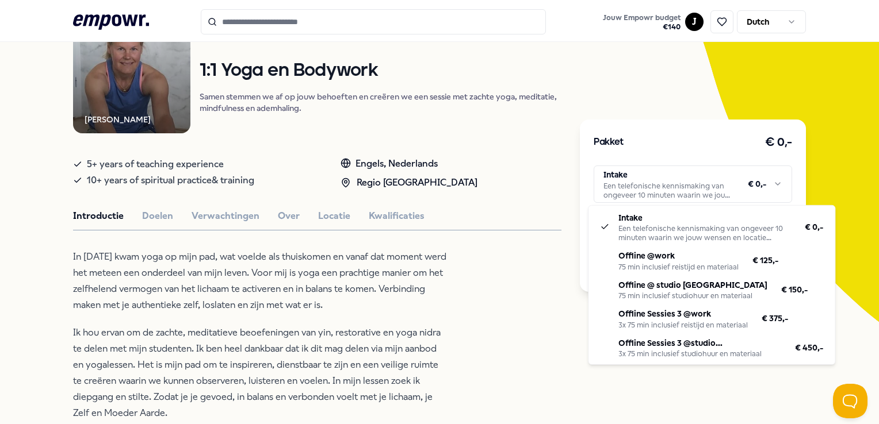
click at [674, 67] on html ".empowr-logo_svg__cls-1{fill:#03032f} Jouw Empowr budget € 140 J Dutch Alle cat…" at bounding box center [439, 212] width 879 height 424
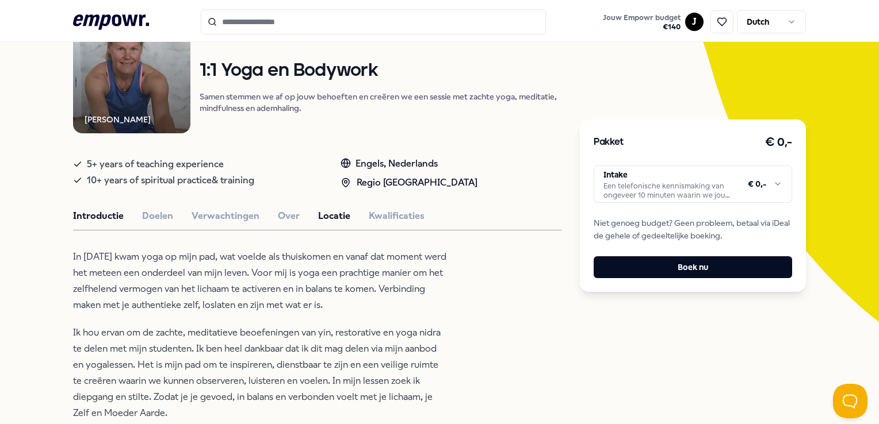
click at [331, 214] on button "Locatie" at bounding box center [334, 216] width 32 height 15
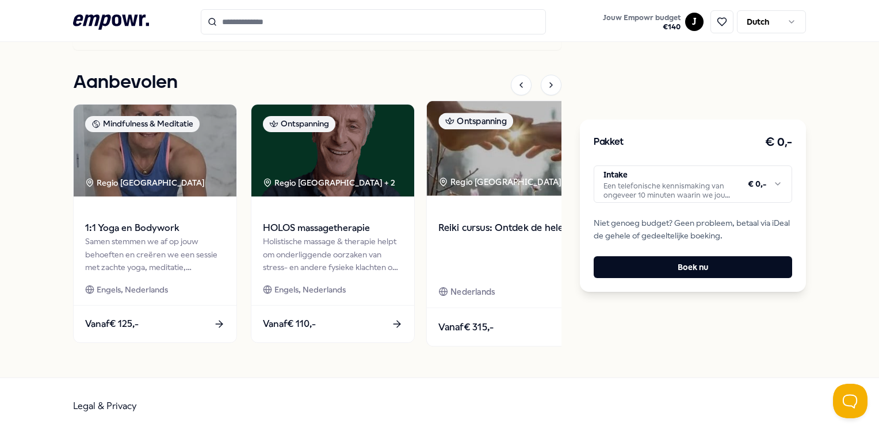
scroll to position [776, 0]
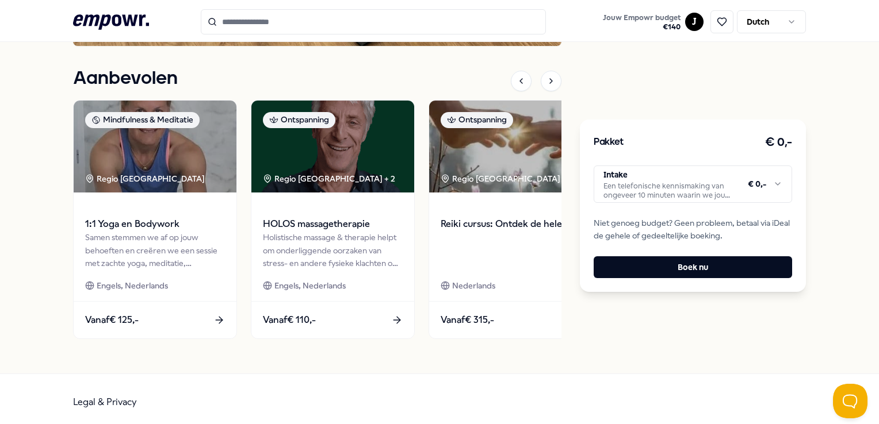
scroll to position [88, 0]
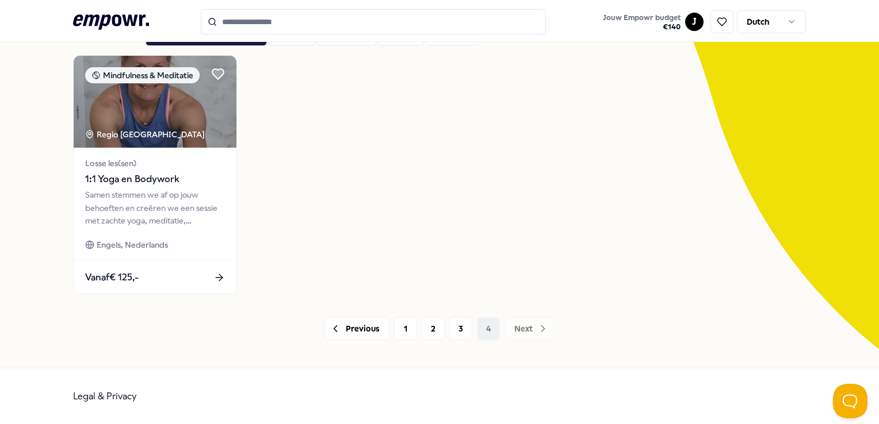
drag, startPoint x: 527, startPoint y: 330, endPoint x: 522, endPoint y: 316, distance: 14.0
click at [527, 330] on div "Previous 1 2 3 4 Next" at bounding box center [439, 328] width 732 height 23
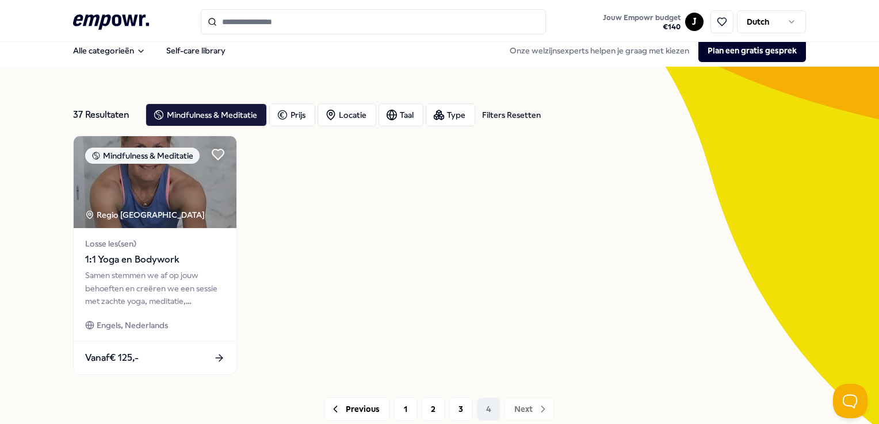
scroll to position [0, 0]
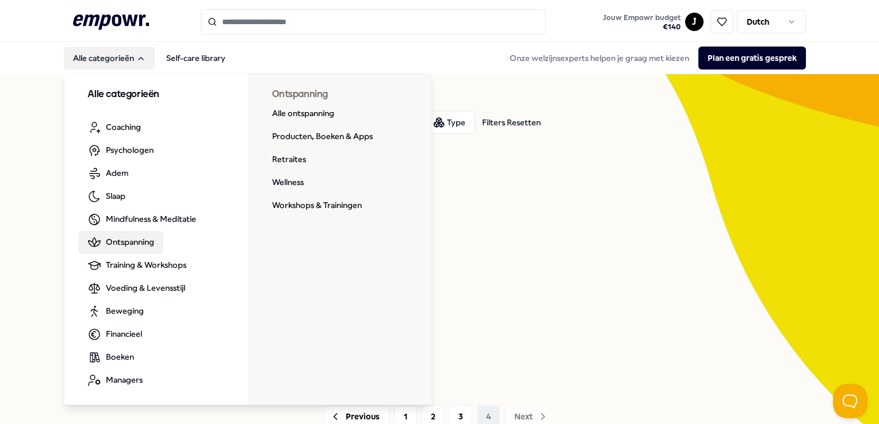
click at [128, 240] on span "Ontspanning" at bounding box center [130, 242] width 48 height 13
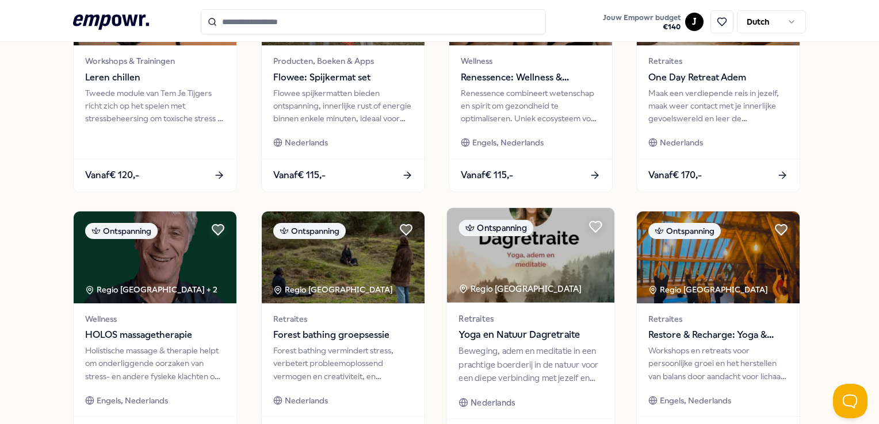
scroll to position [518, 0]
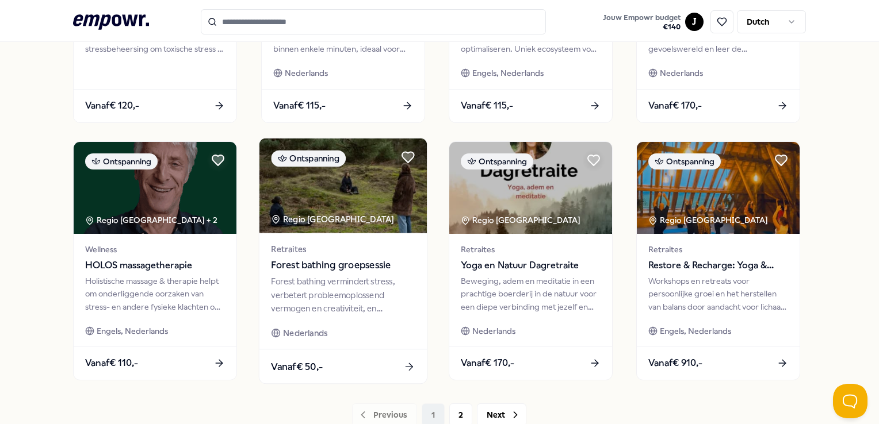
click at [342, 279] on div "Forest bathing vermindert stress, verbetert probleemoplossend vermogen en creat…" at bounding box center [343, 295] width 144 height 40
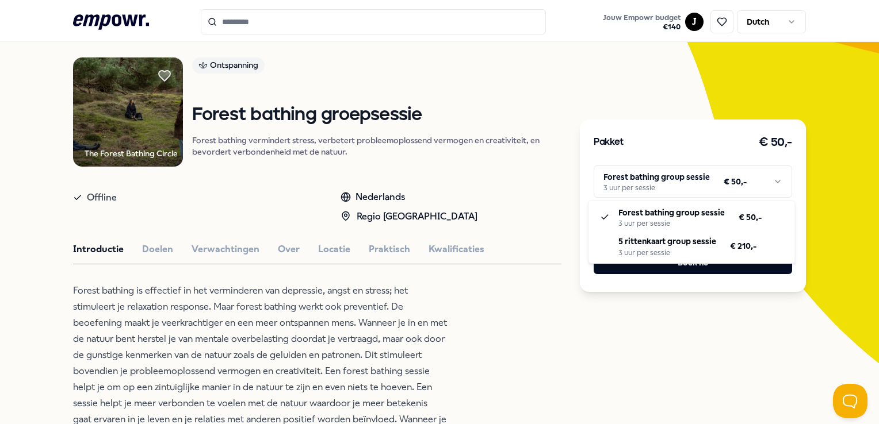
click at [693, 180] on html ".empowr-logo_svg__cls-1{fill:#03032f} Jouw Empowr budget € 140 J Dutch Alle cat…" at bounding box center [439, 212] width 879 height 424
click at [694, 178] on html ".empowr-logo_svg__cls-1{fill:#03032f} Jouw Empowr budget € 140 J Dutch Alle cat…" at bounding box center [439, 212] width 879 height 424
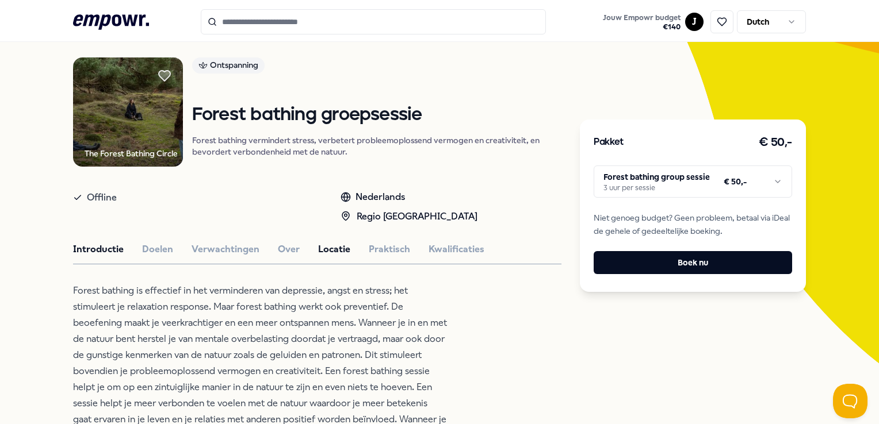
click at [325, 243] on button "Locatie" at bounding box center [334, 249] width 32 height 15
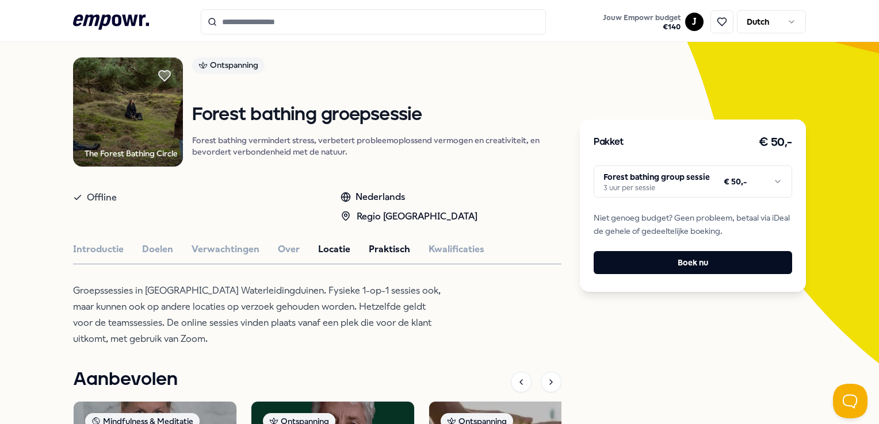
click at [382, 247] on button "Praktisch" at bounding box center [389, 249] width 41 height 15
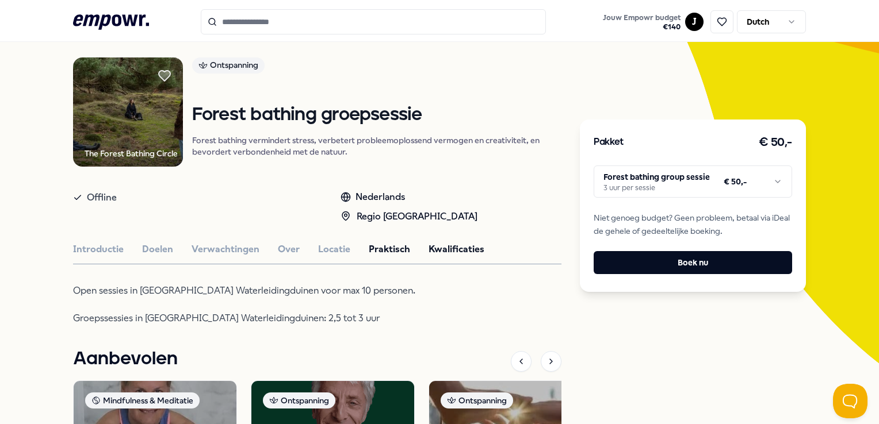
click at [451, 244] on button "Kwalificaties" at bounding box center [456, 249] width 56 height 15
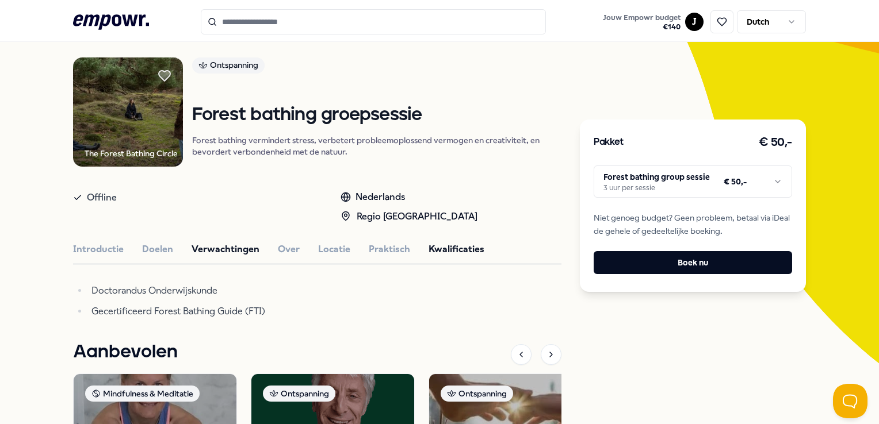
click at [220, 247] on button "Verwachtingen" at bounding box center [225, 249] width 68 height 15
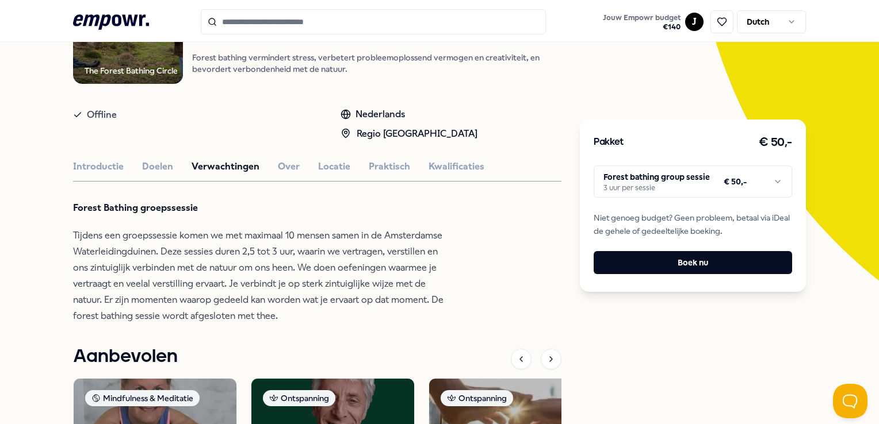
scroll to position [189, 0]
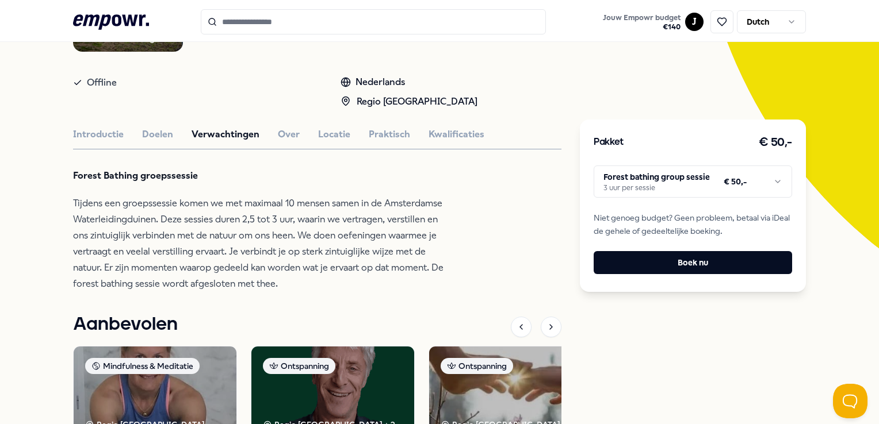
drag, startPoint x: 292, startPoint y: 133, endPoint x: 298, endPoint y: 126, distance: 9.4
click at [292, 131] on button "Over" at bounding box center [289, 134] width 22 height 15
